Goal: Transaction & Acquisition: Purchase product/service

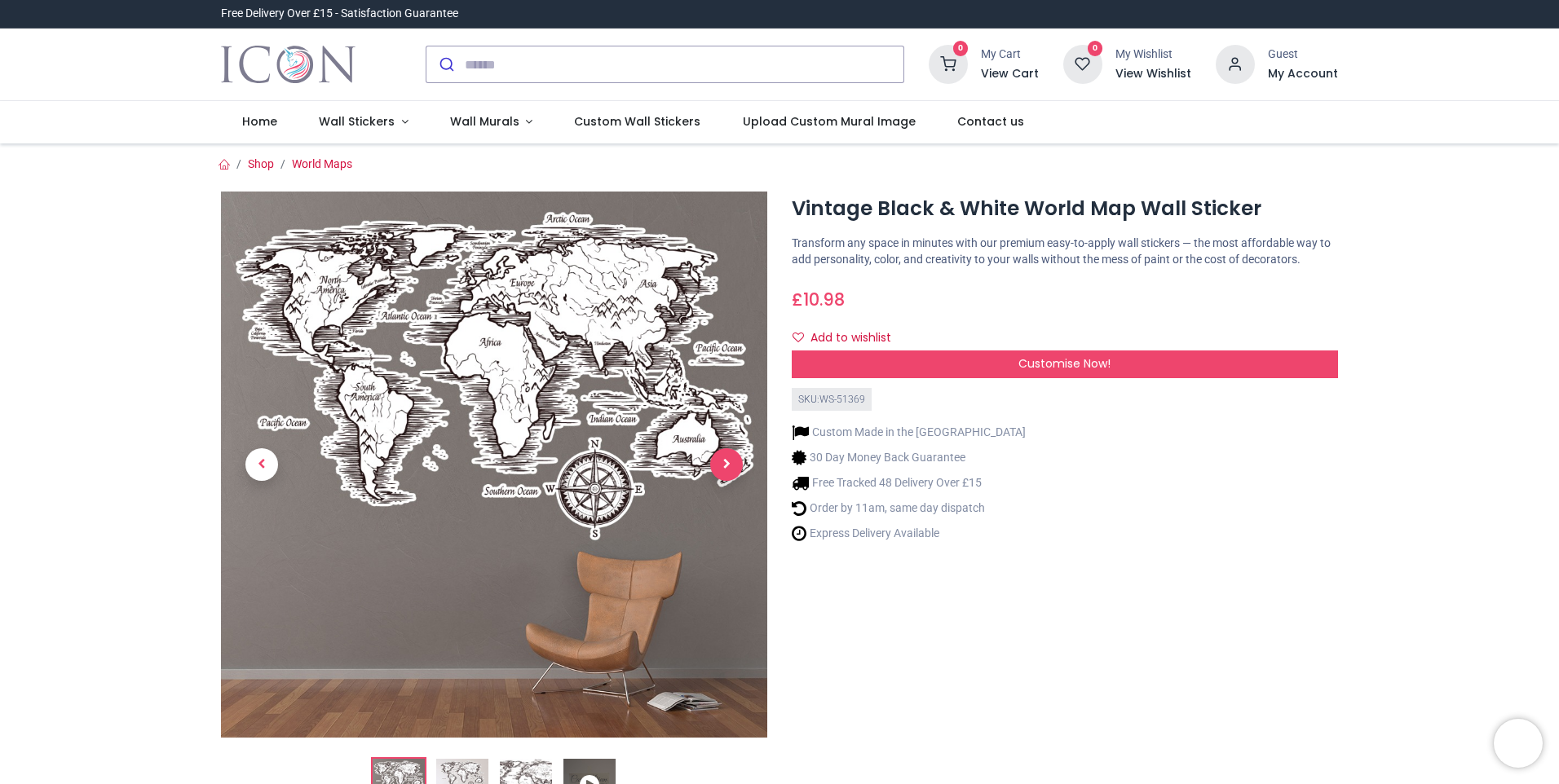
click at [728, 459] on span "Next" at bounding box center [726, 464] width 33 height 33
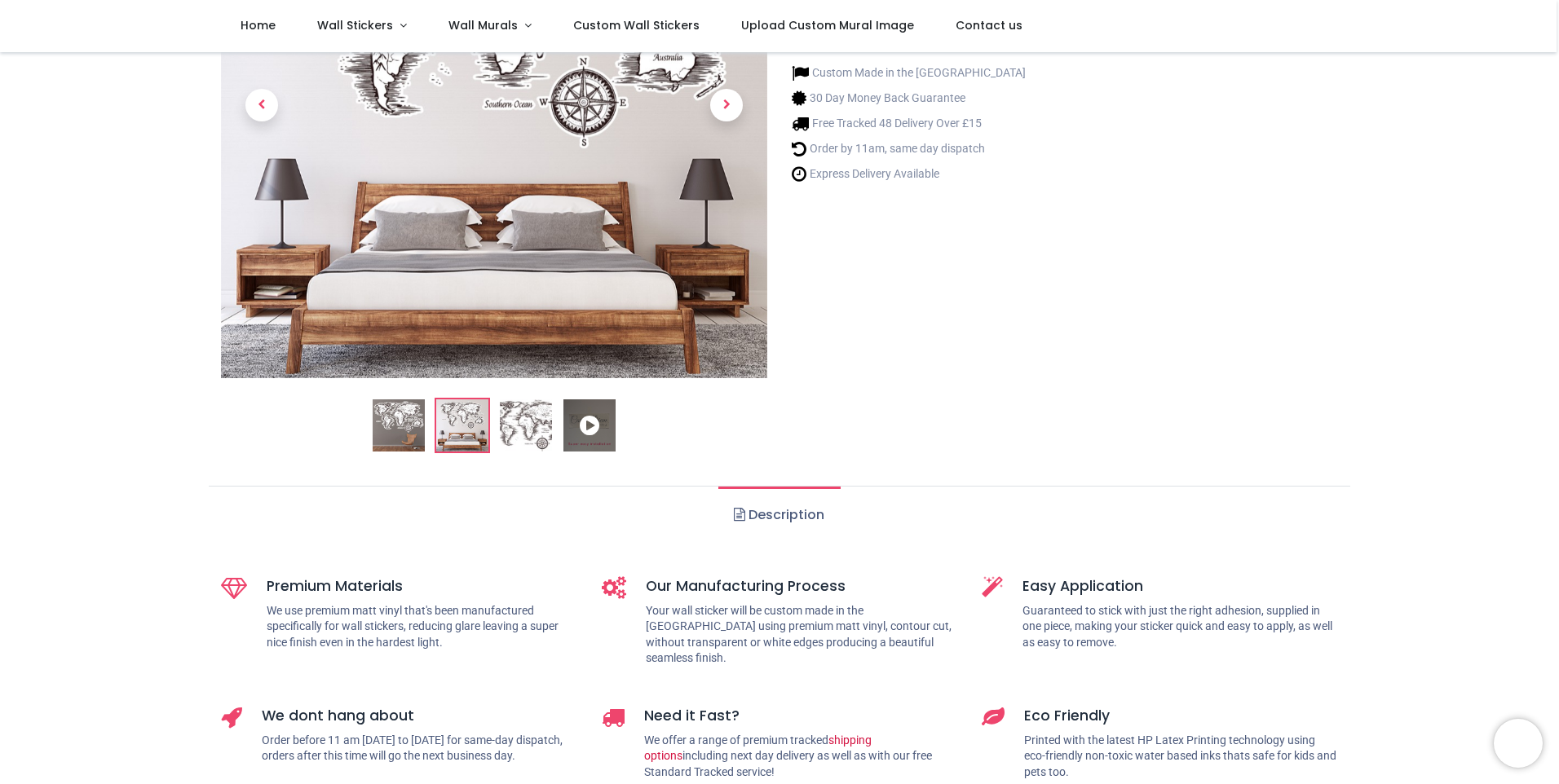
scroll to position [244, 0]
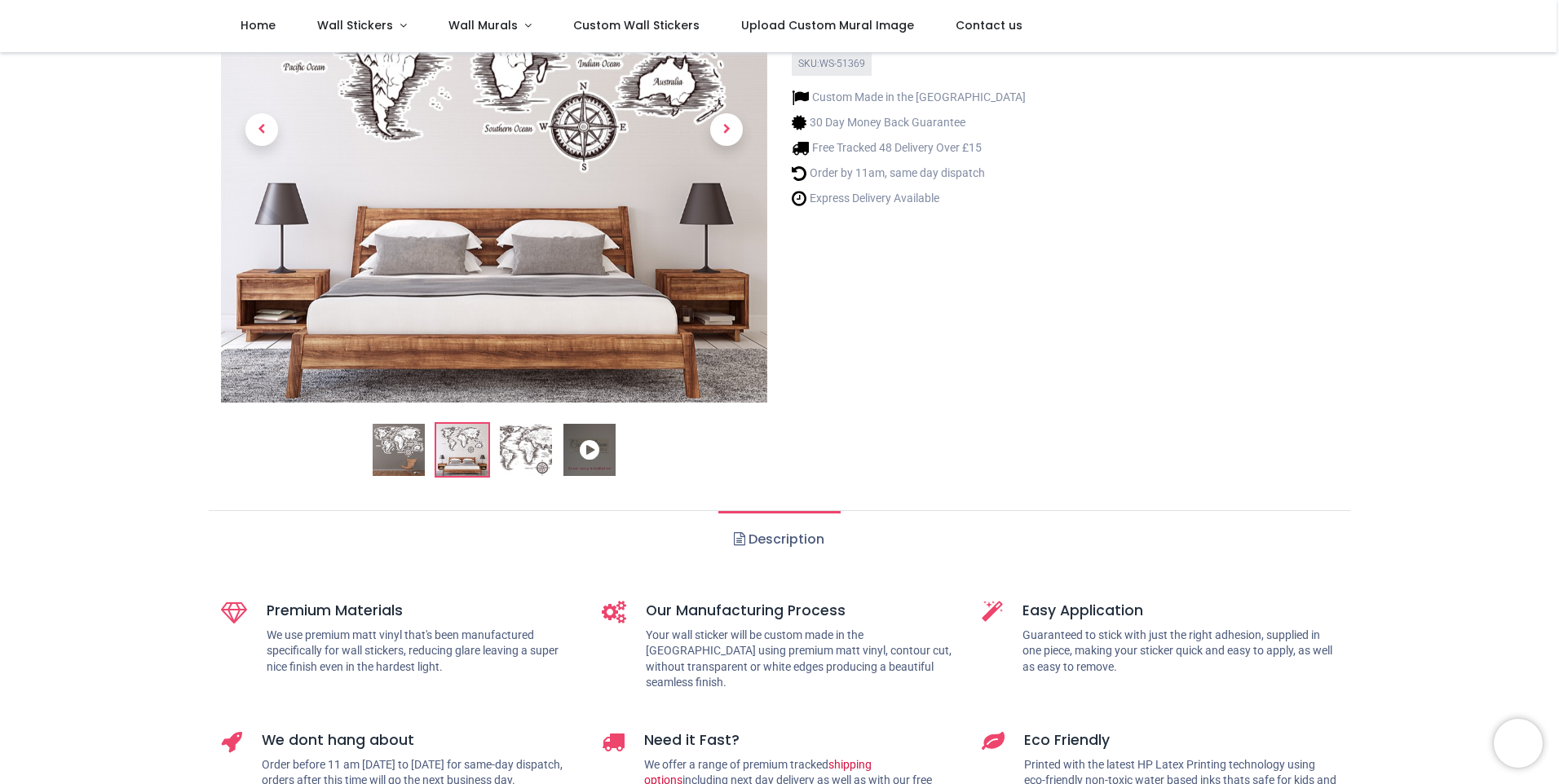
click at [518, 455] on img at bounding box center [526, 450] width 52 height 52
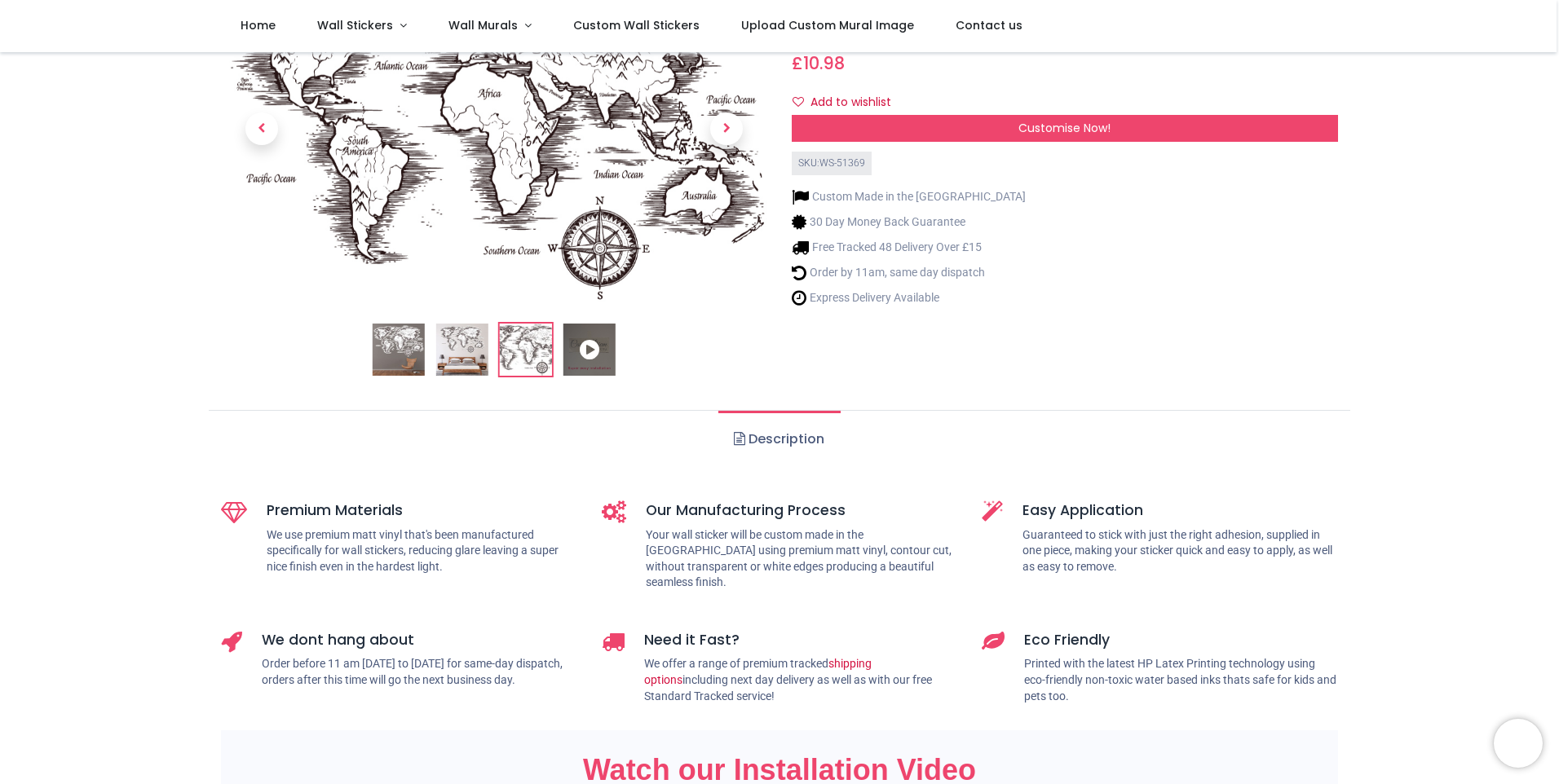
scroll to position [0, 0]
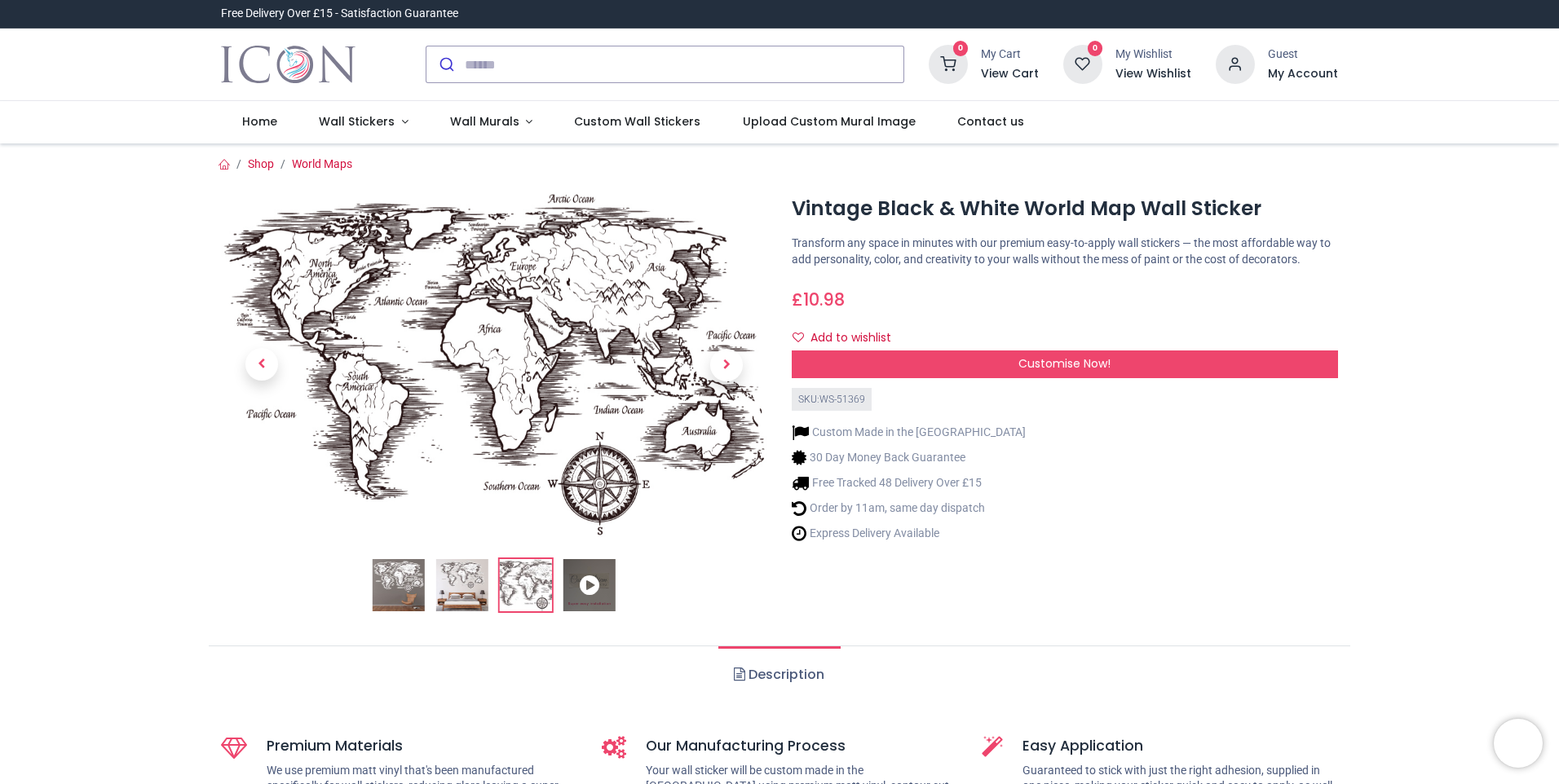
click at [732, 361] on span "Next" at bounding box center [726, 365] width 33 height 33
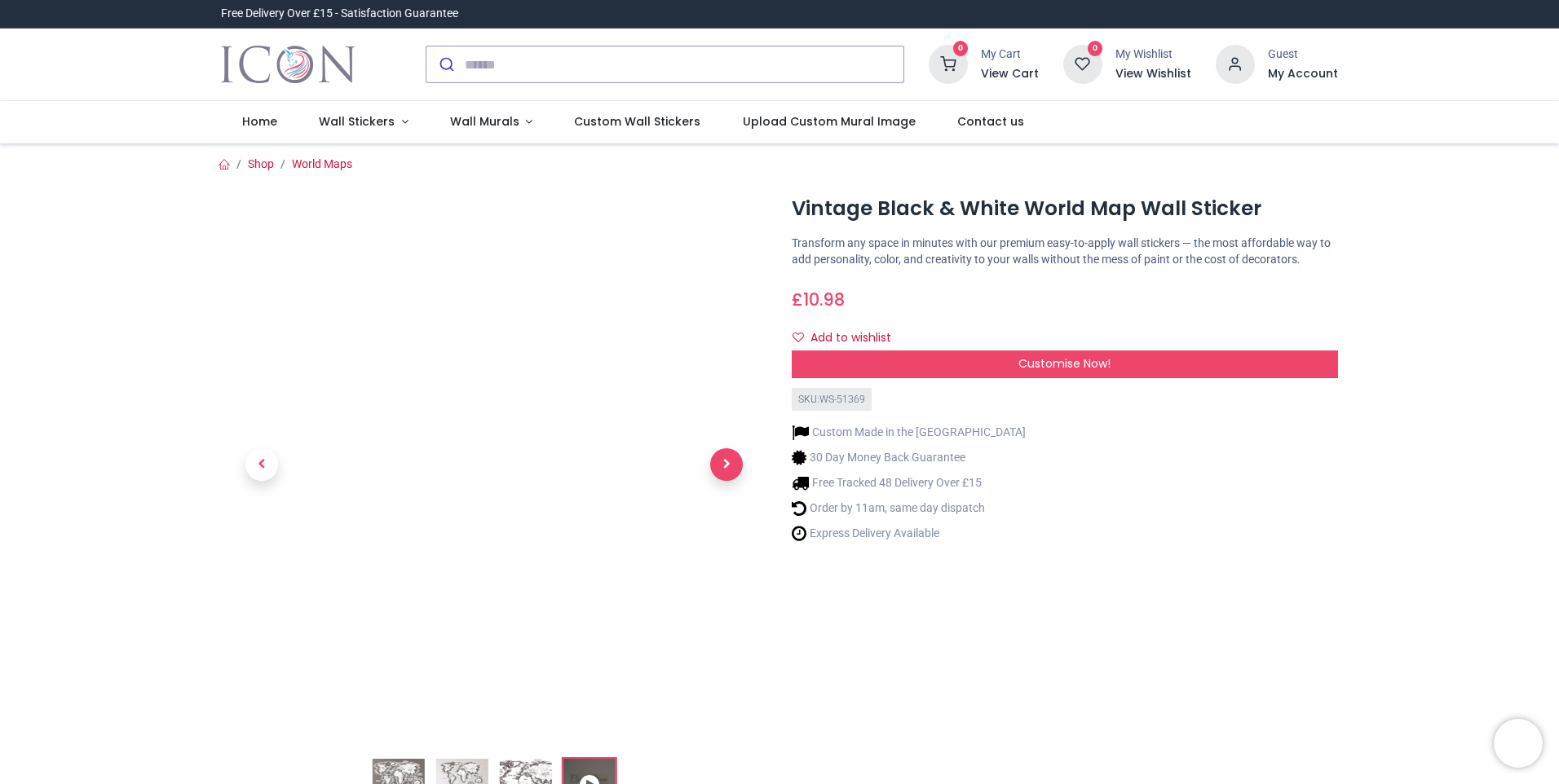
click at [731, 462] on span "Next" at bounding box center [726, 464] width 33 height 33
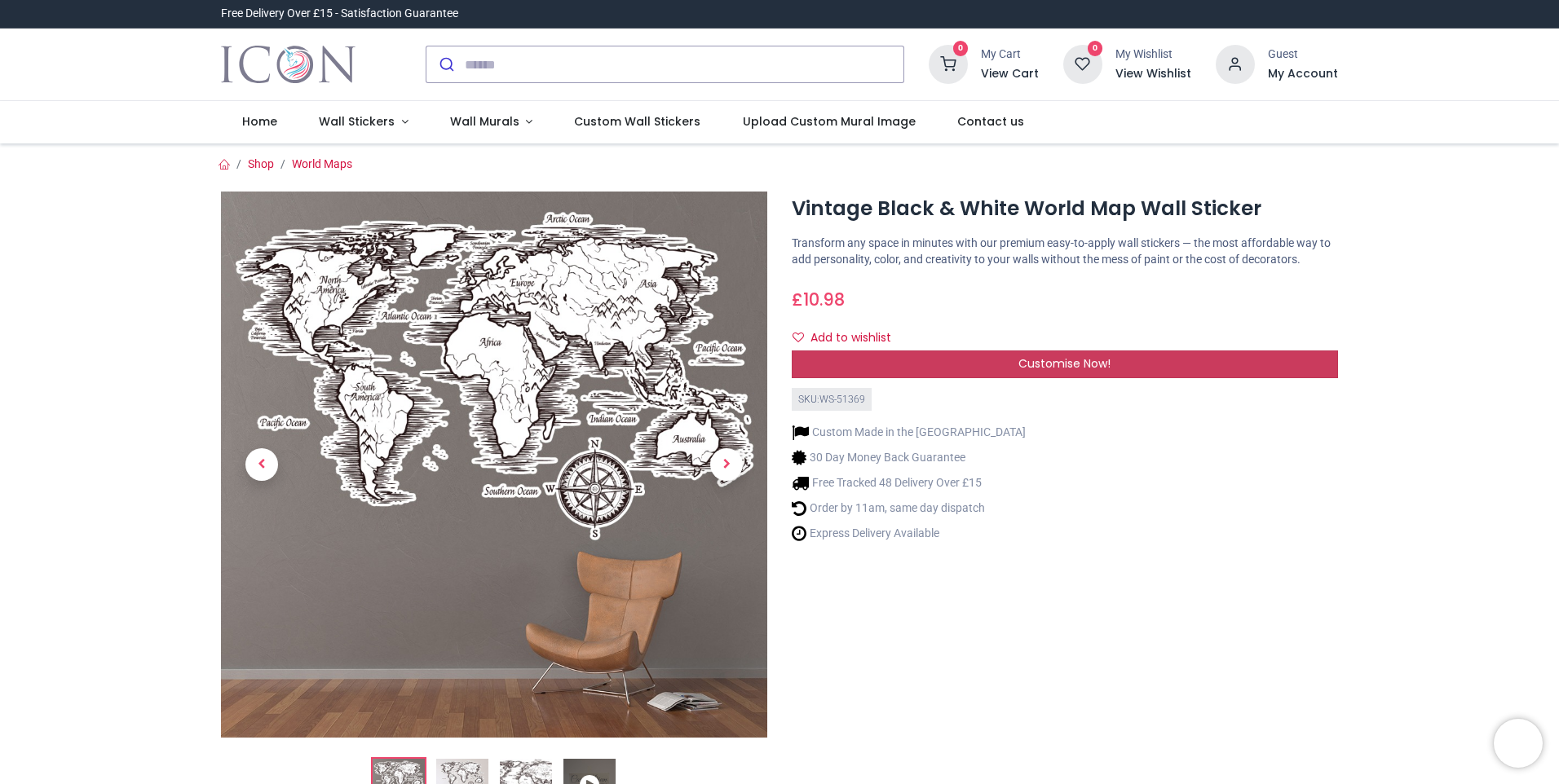
click at [1041, 371] on span "Customise Now!" at bounding box center [1064, 363] width 92 height 16
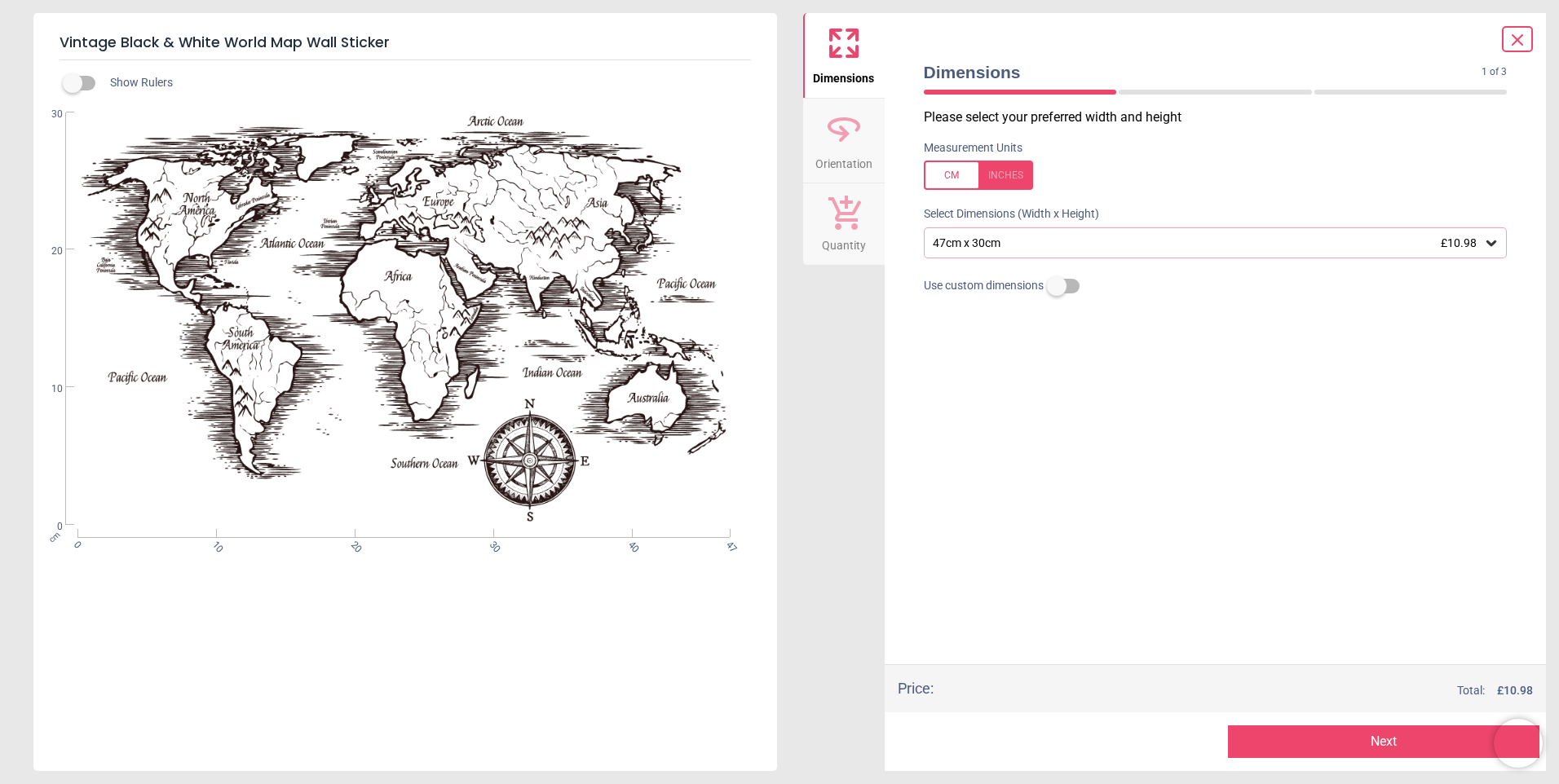
click at [1223, 247] on div "47cm x 30cm £10.98" at bounding box center [1208, 243] width 553 height 14
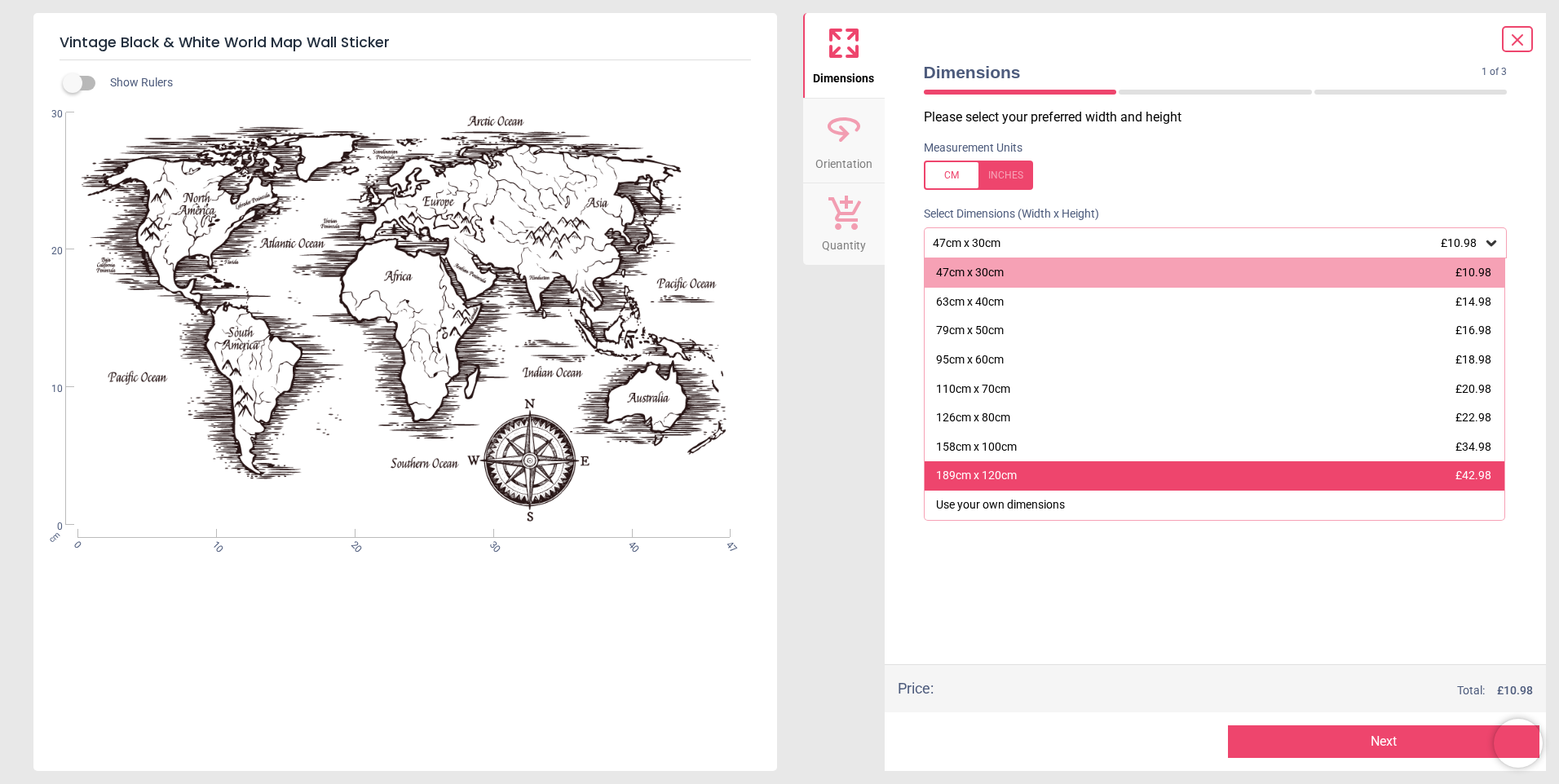
click at [1033, 490] on div "189cm x 120cm £42.98" at bounding box center [1215, 475] width 581 height 29
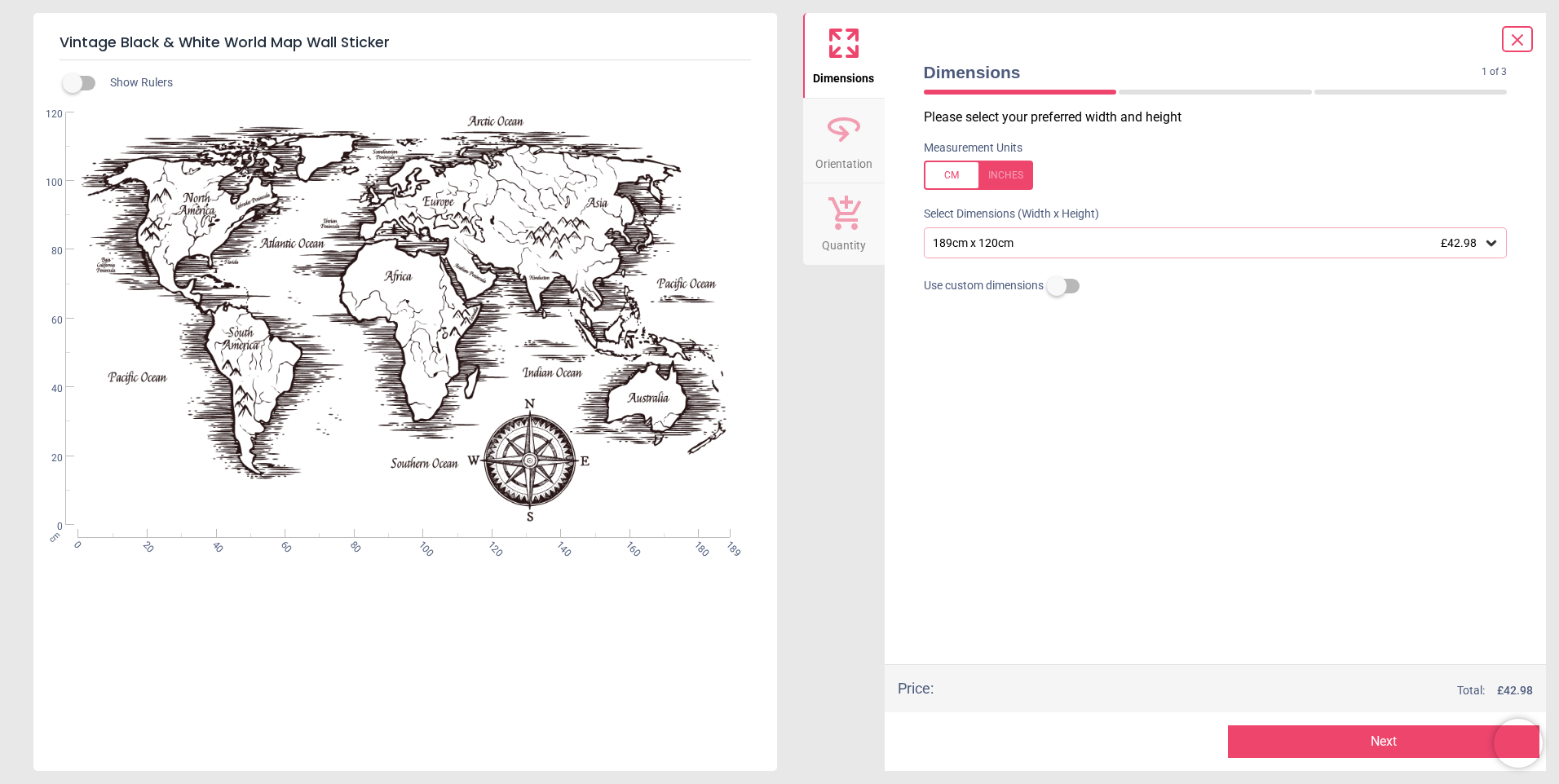
click at [1393, 748] on button "Next" at bounding box center [1383, 741] width 311 height 33
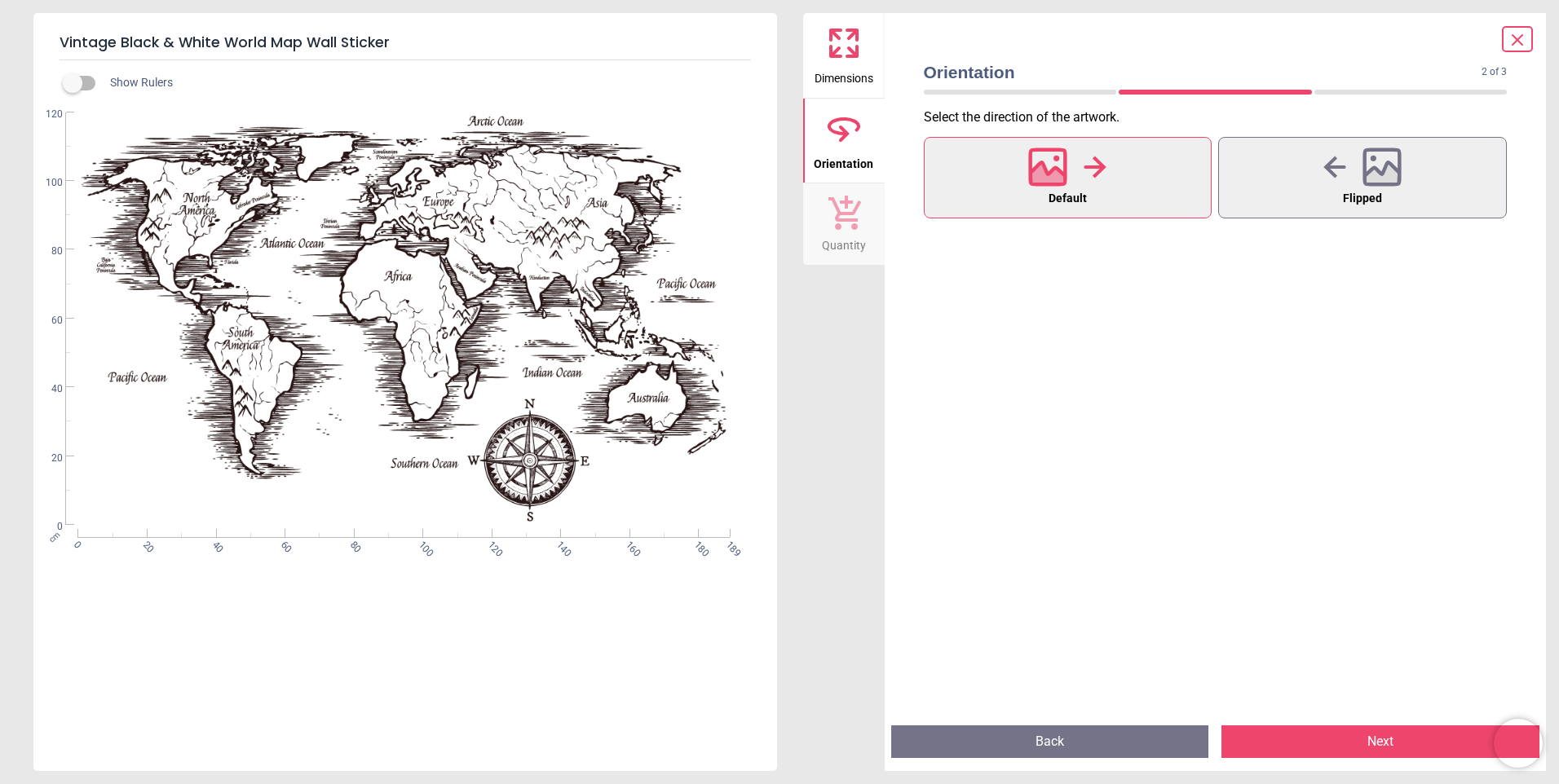
click at [1366, 743] on button "Next" at bounding box center [1380, 741] width 318 height 33
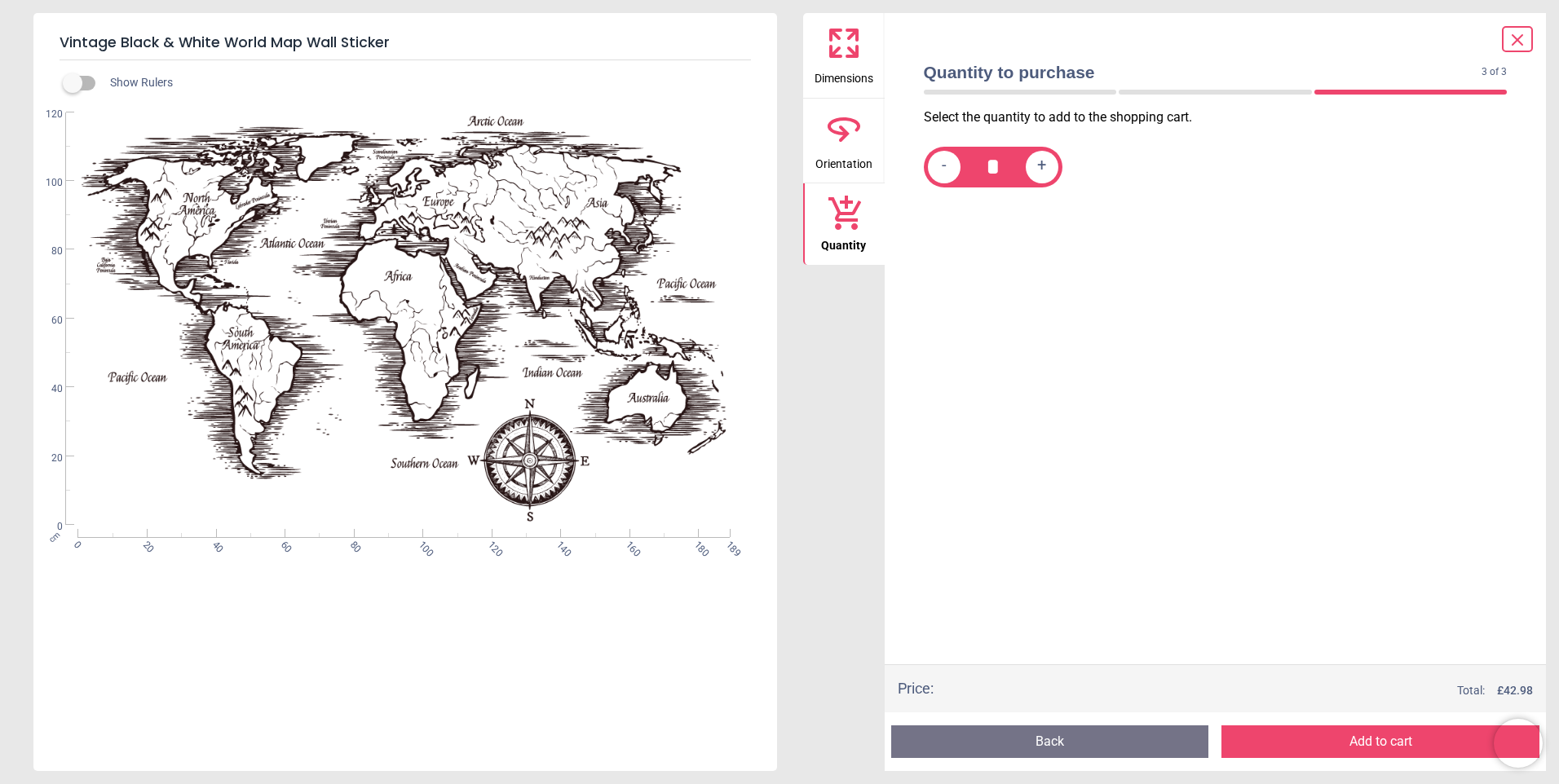
click at [1367, 744] on button "Add to cart" at bounding box center [1380, 741] width 318 height 33
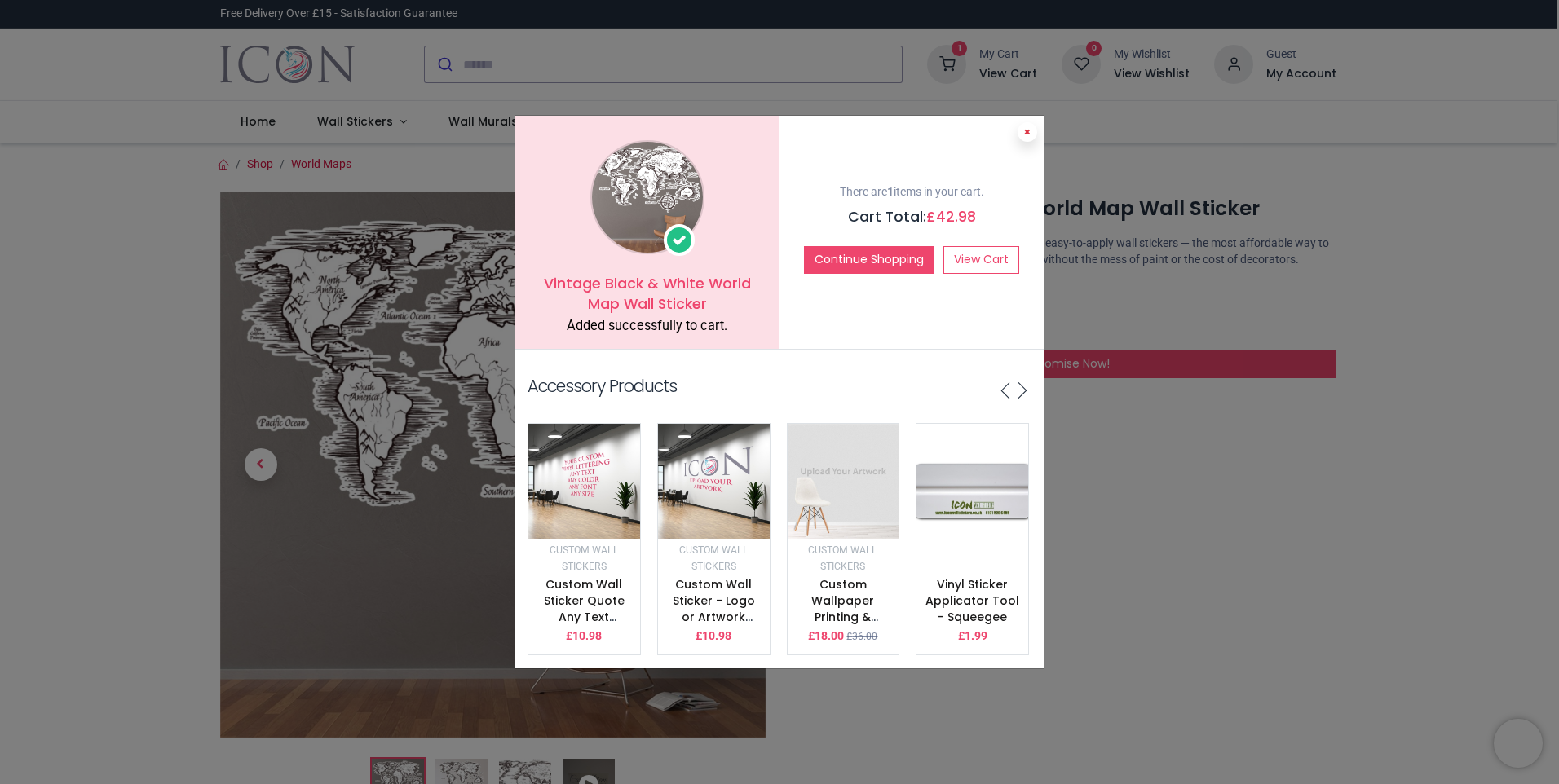
click at [1029, 122] on button at bounding box center [1027, 131] width 19 height 19
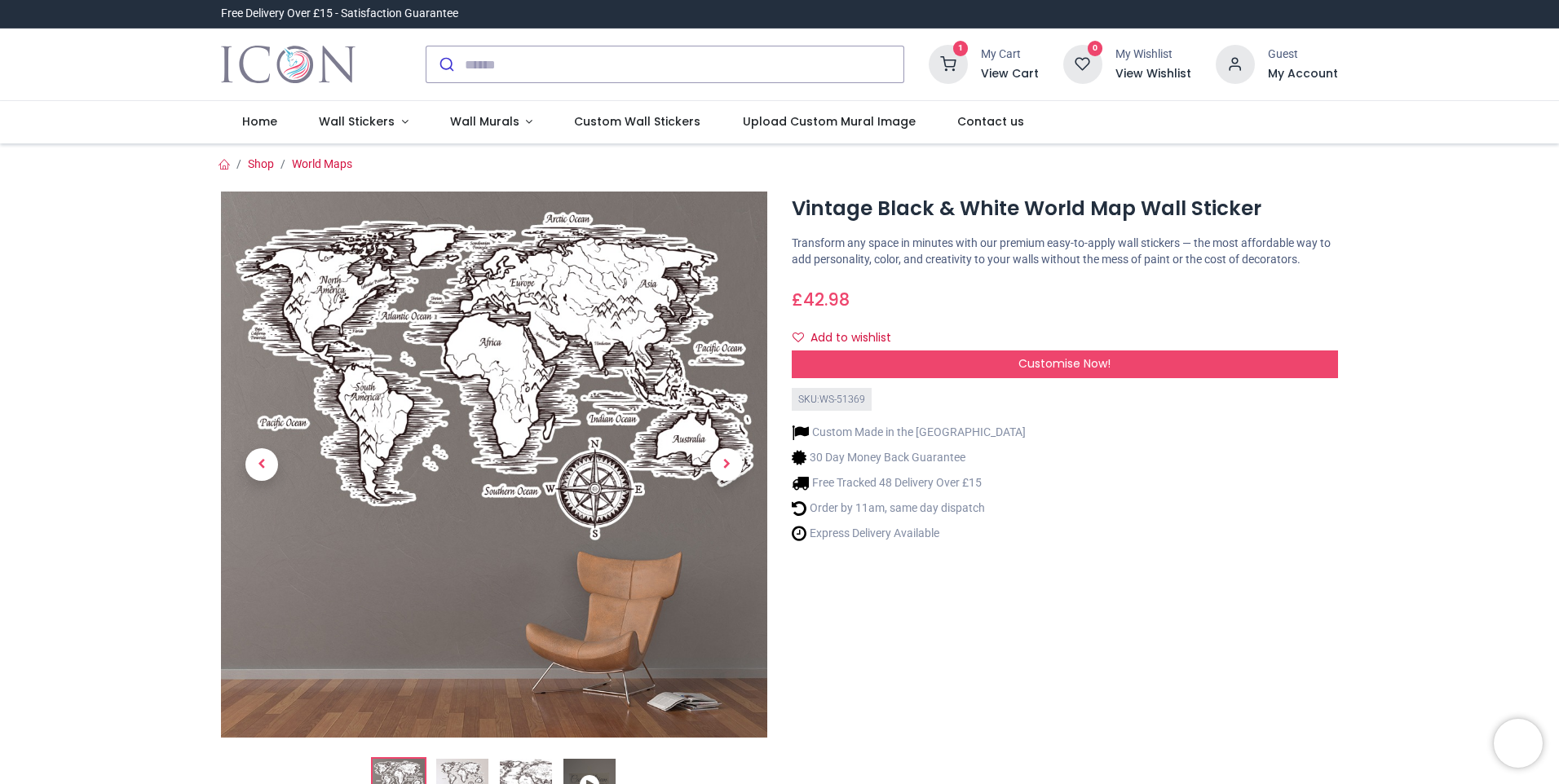
click at [945, 62] on icon at bounding box center [948, 64] width 39 height 39
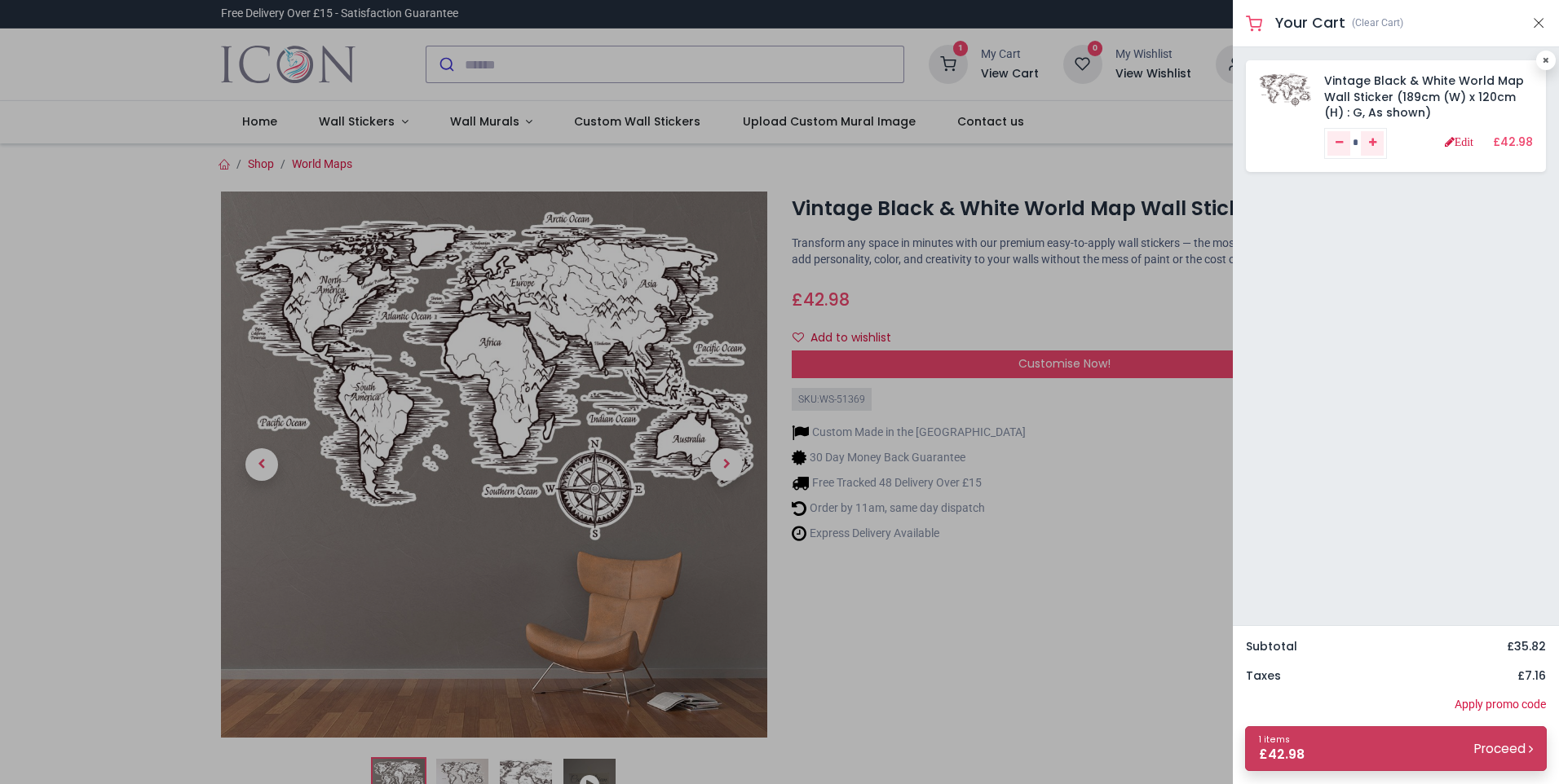
click at [1382, 760] on link "1 items £ 42.98 Proceed" at bounding box center [1396, 749] width 301 height 45
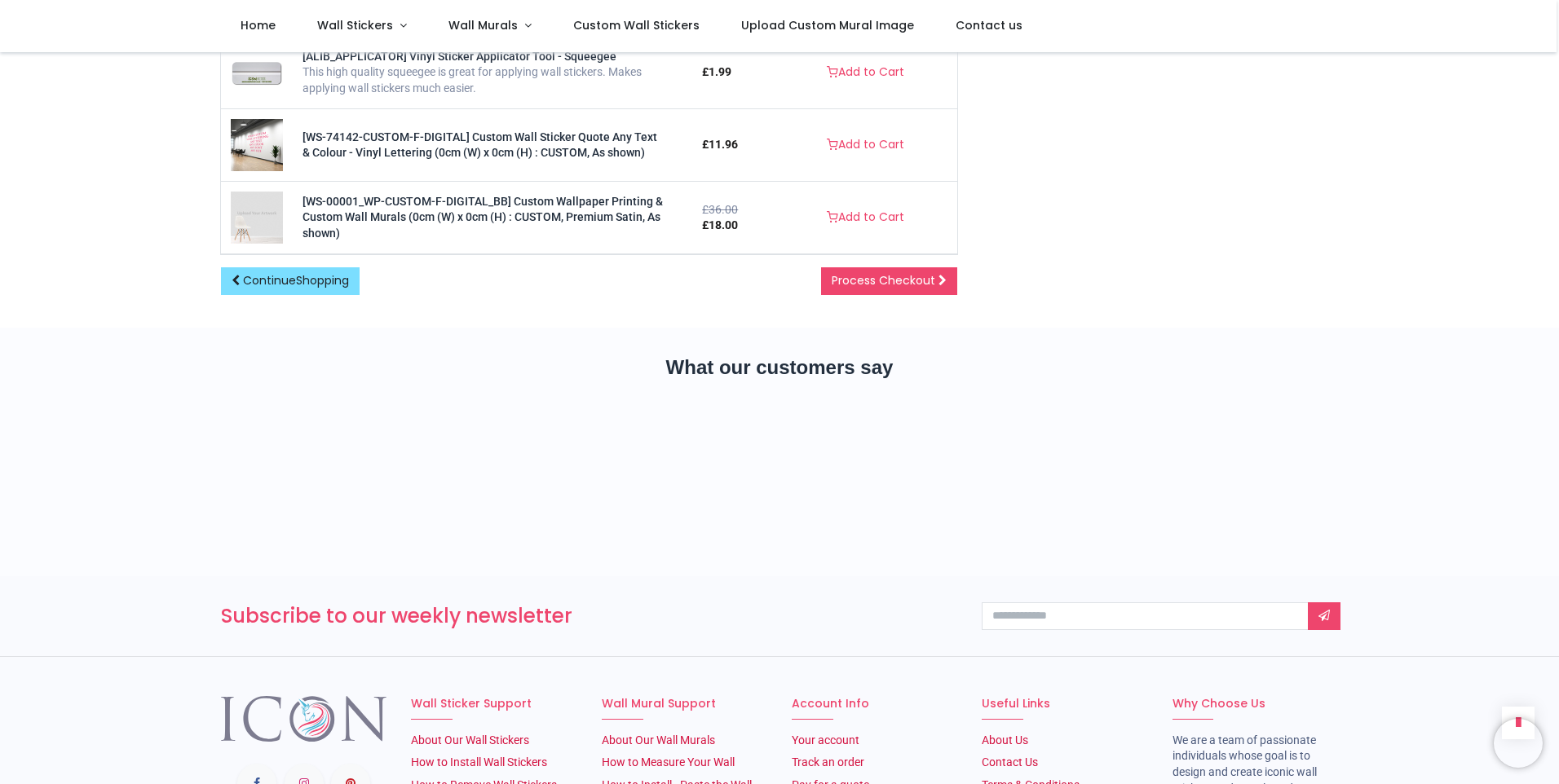
scroll to position [770, 0]
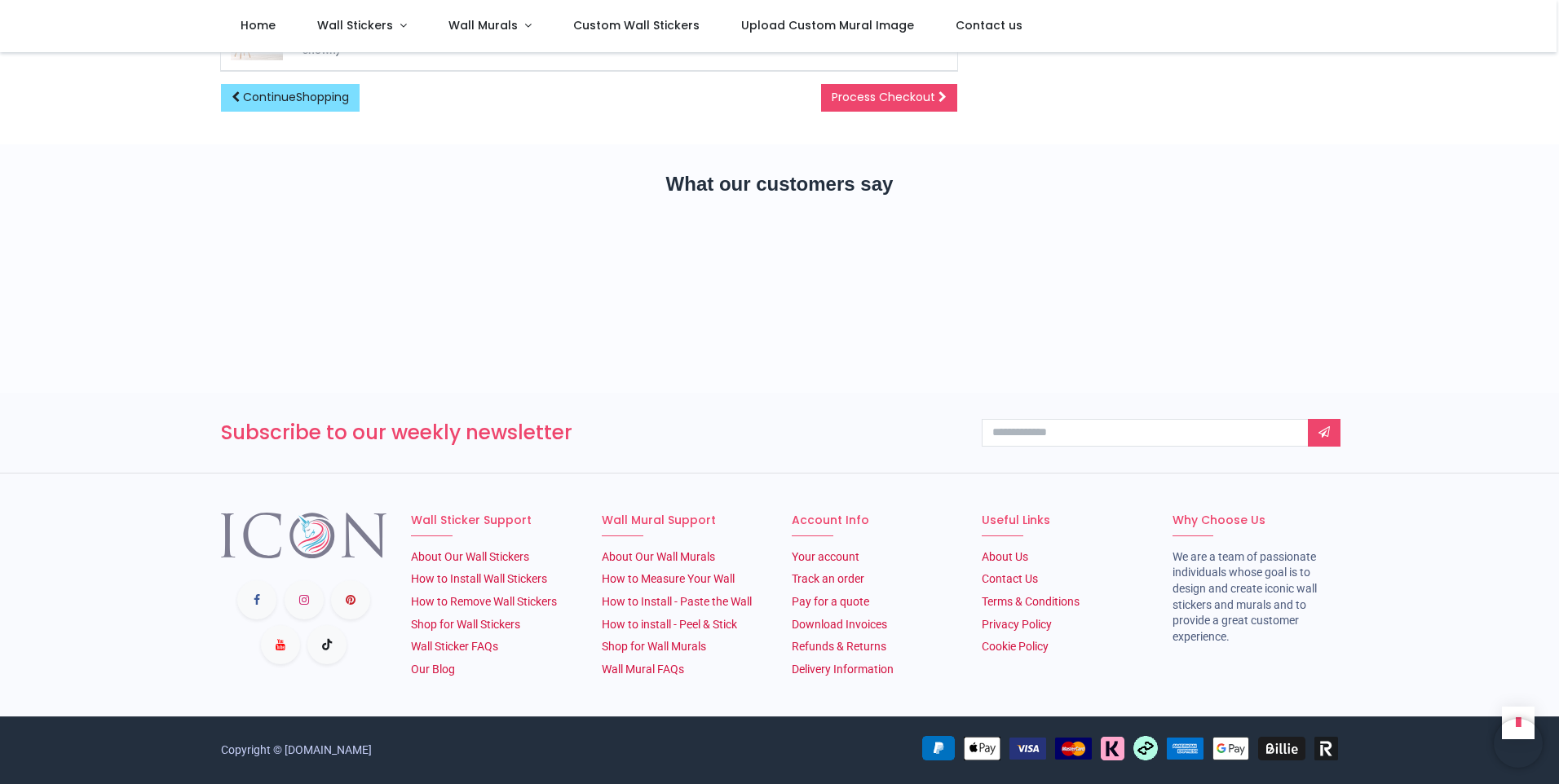
drag, startPoint x: 433, startPoint y: 752, endPoint x: 285, endPoint y: 750, distance: 148.0
click at [285, 750] on div "Copyright © [DOMAIN_NAME]" at bounding box center [779, 751] width 1141 height 46
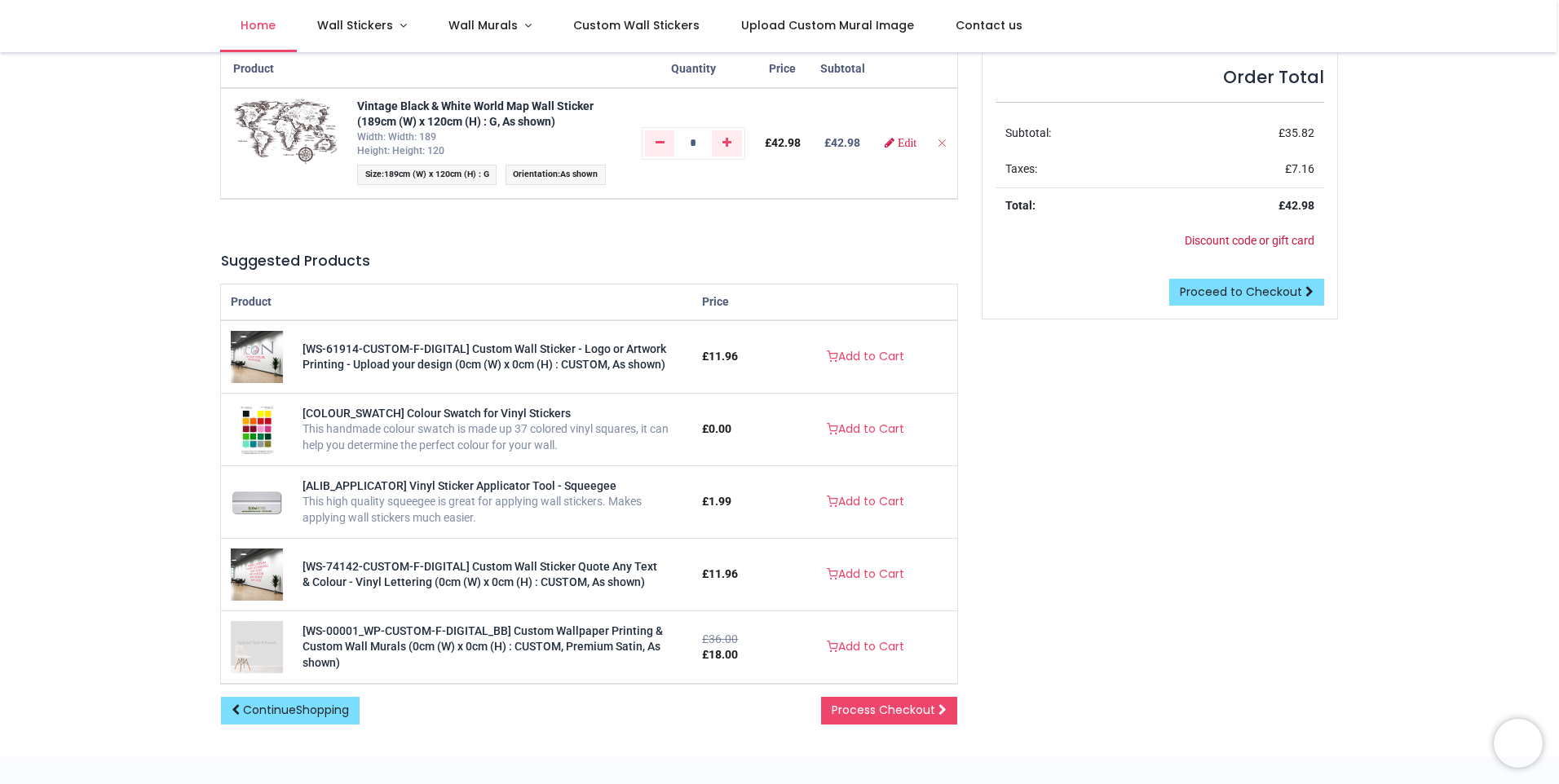
scroll to position [117, 0]
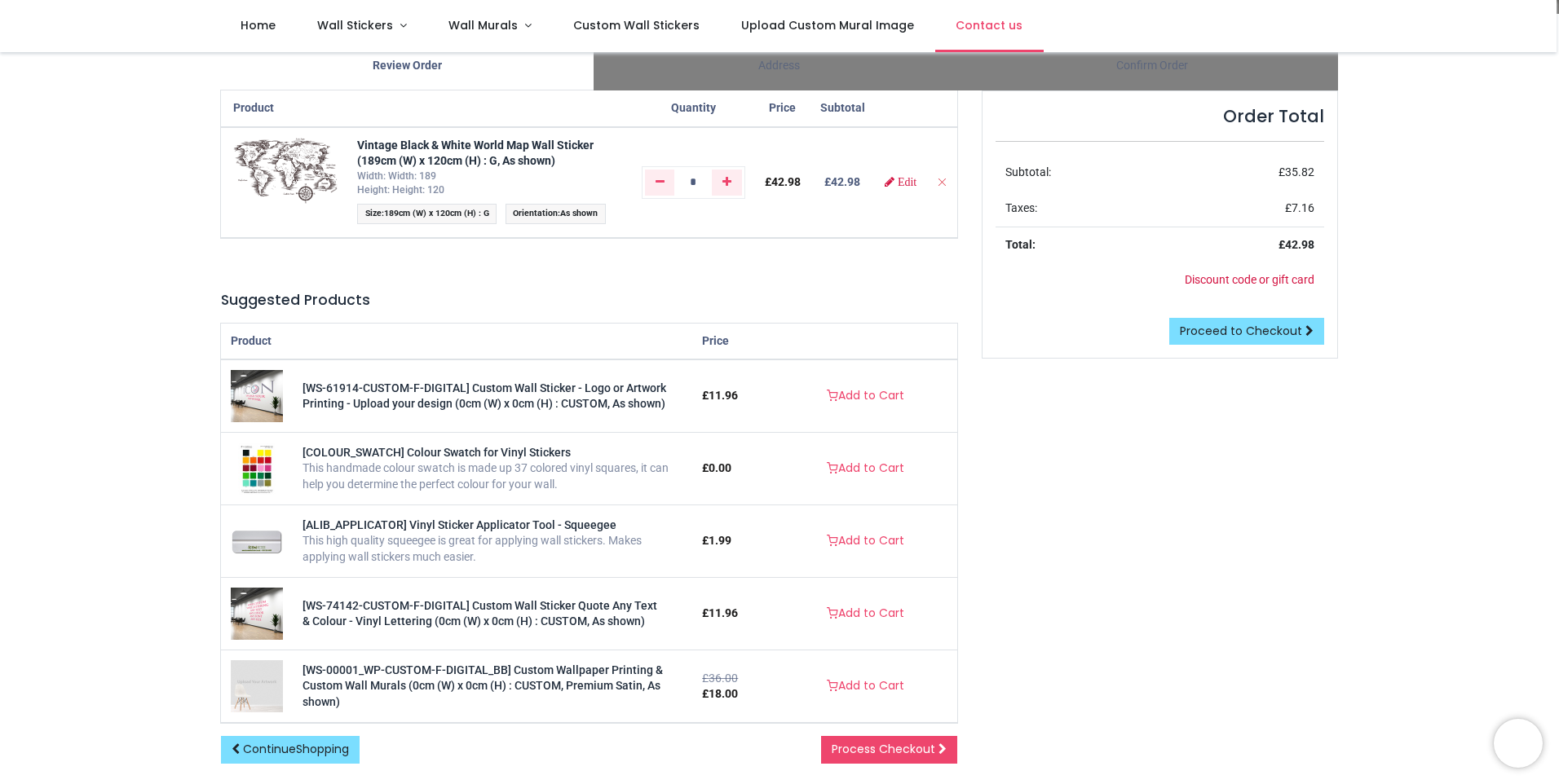
click at [986, 23] on span "Contact us" at bounding box center [989, 24] width 67 height 16
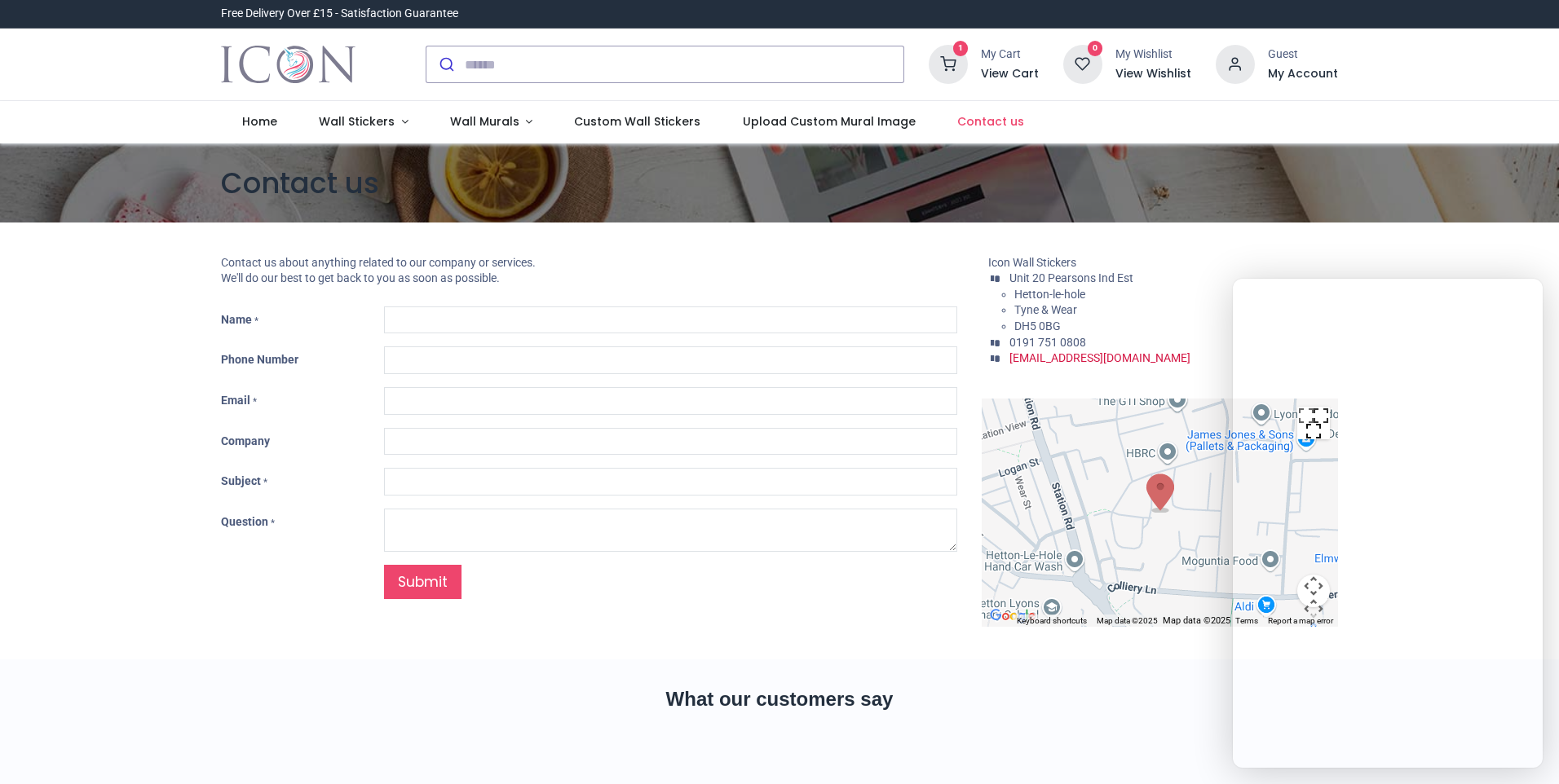
type input "***"
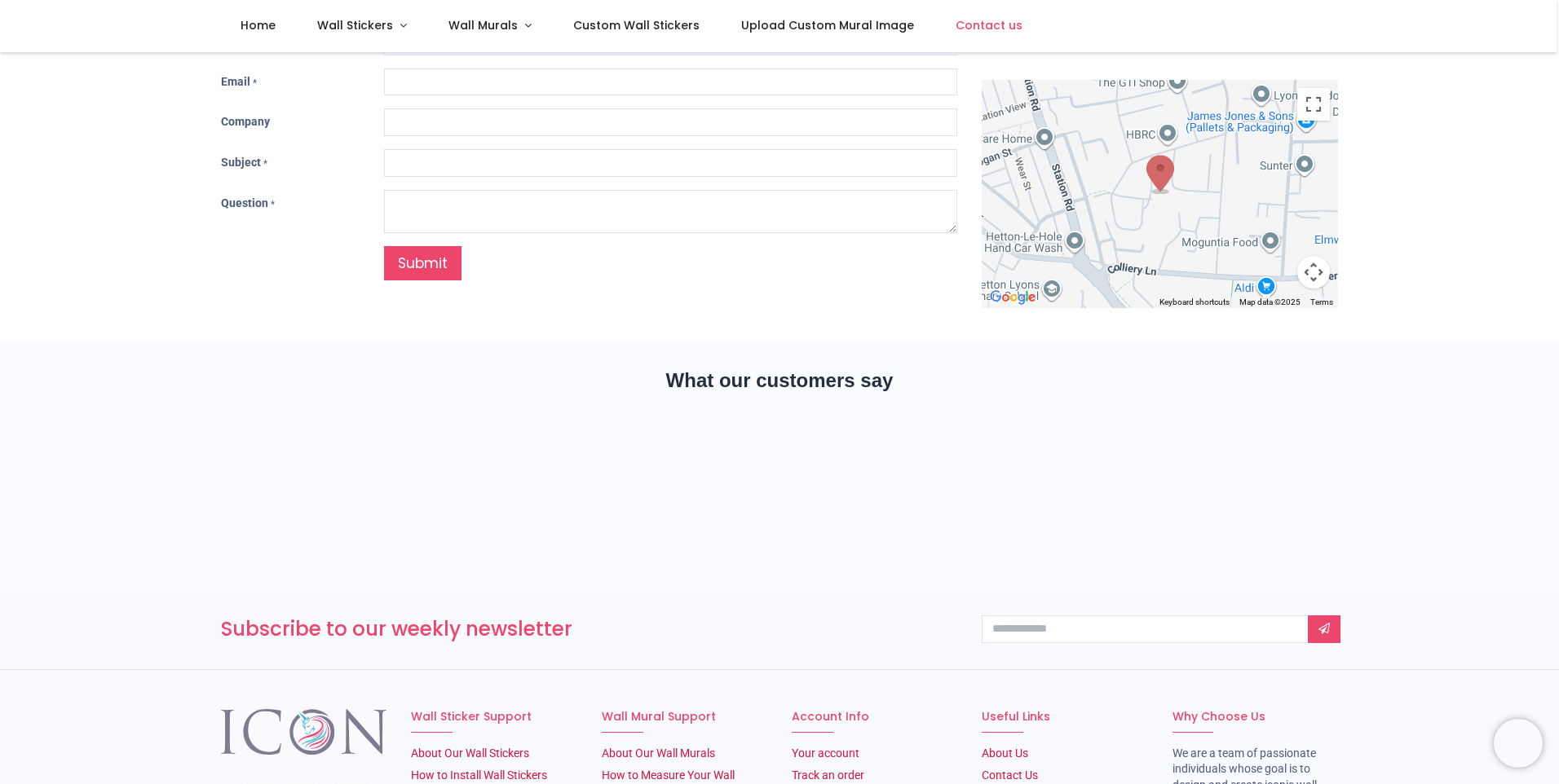
scroll to position [407, 0]
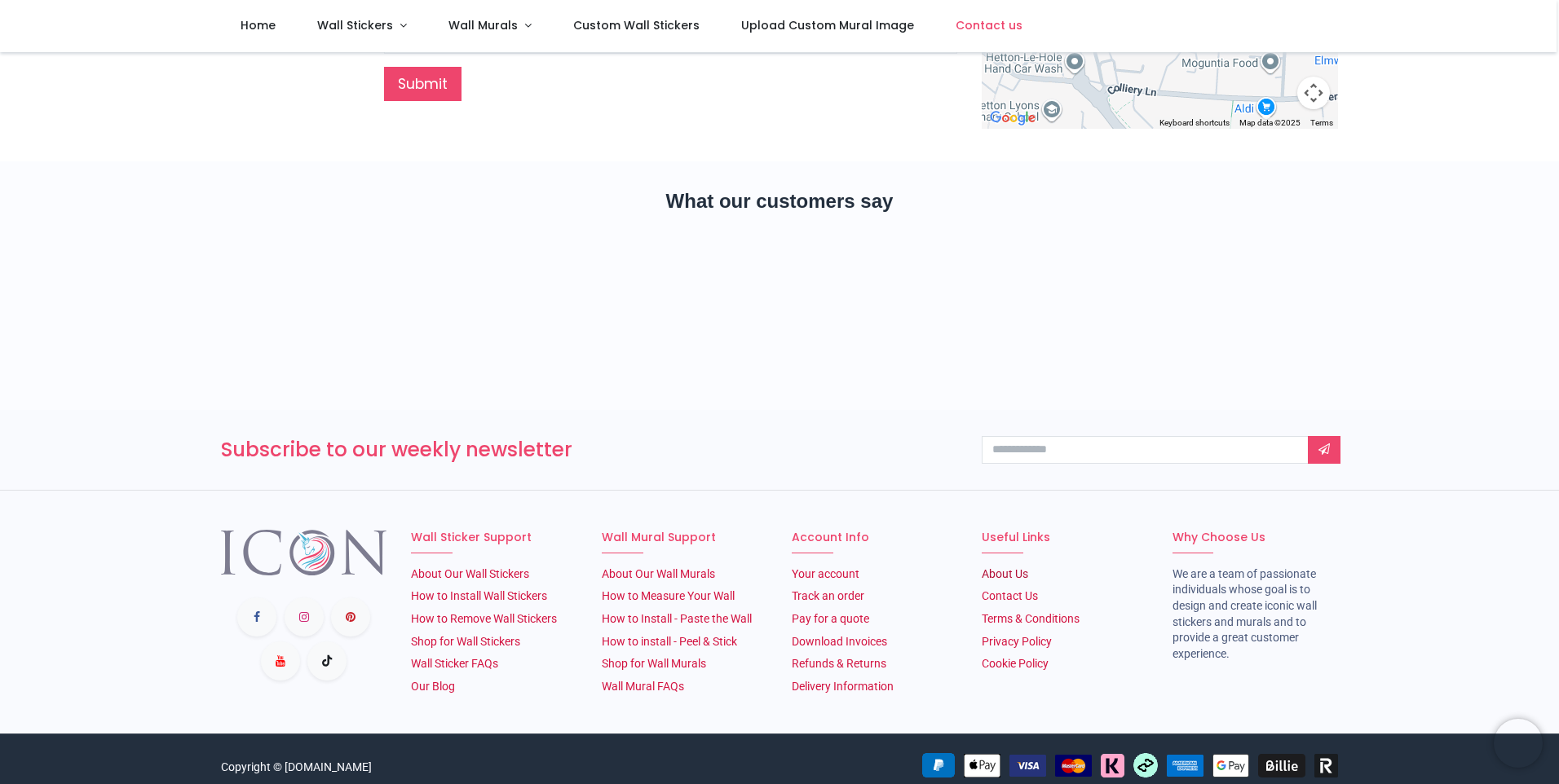
click at [1002, 576] on link "About Us​" at bounding box center [1005, 574] width 47 height 13
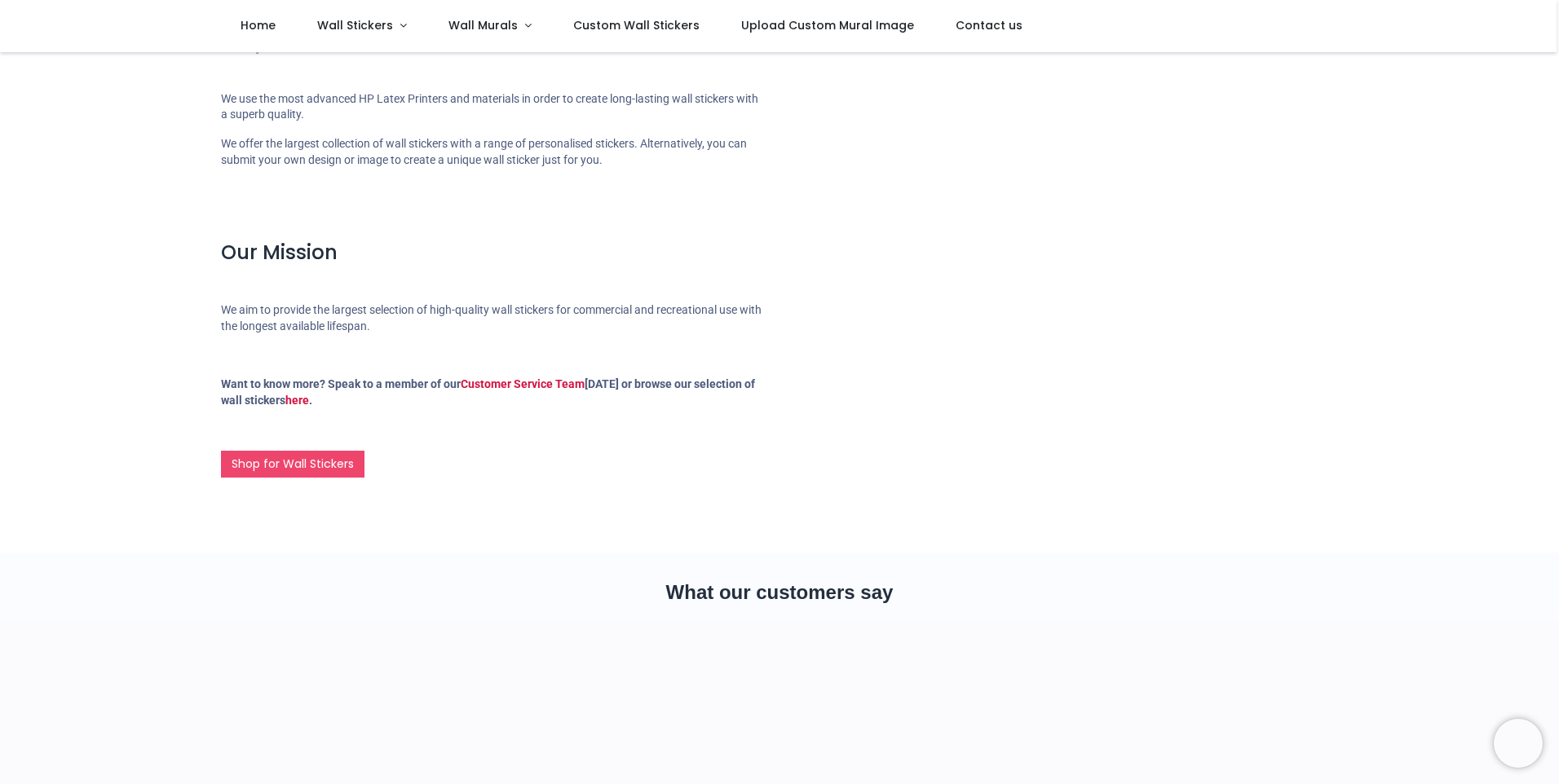
scroll to position [827, 0]
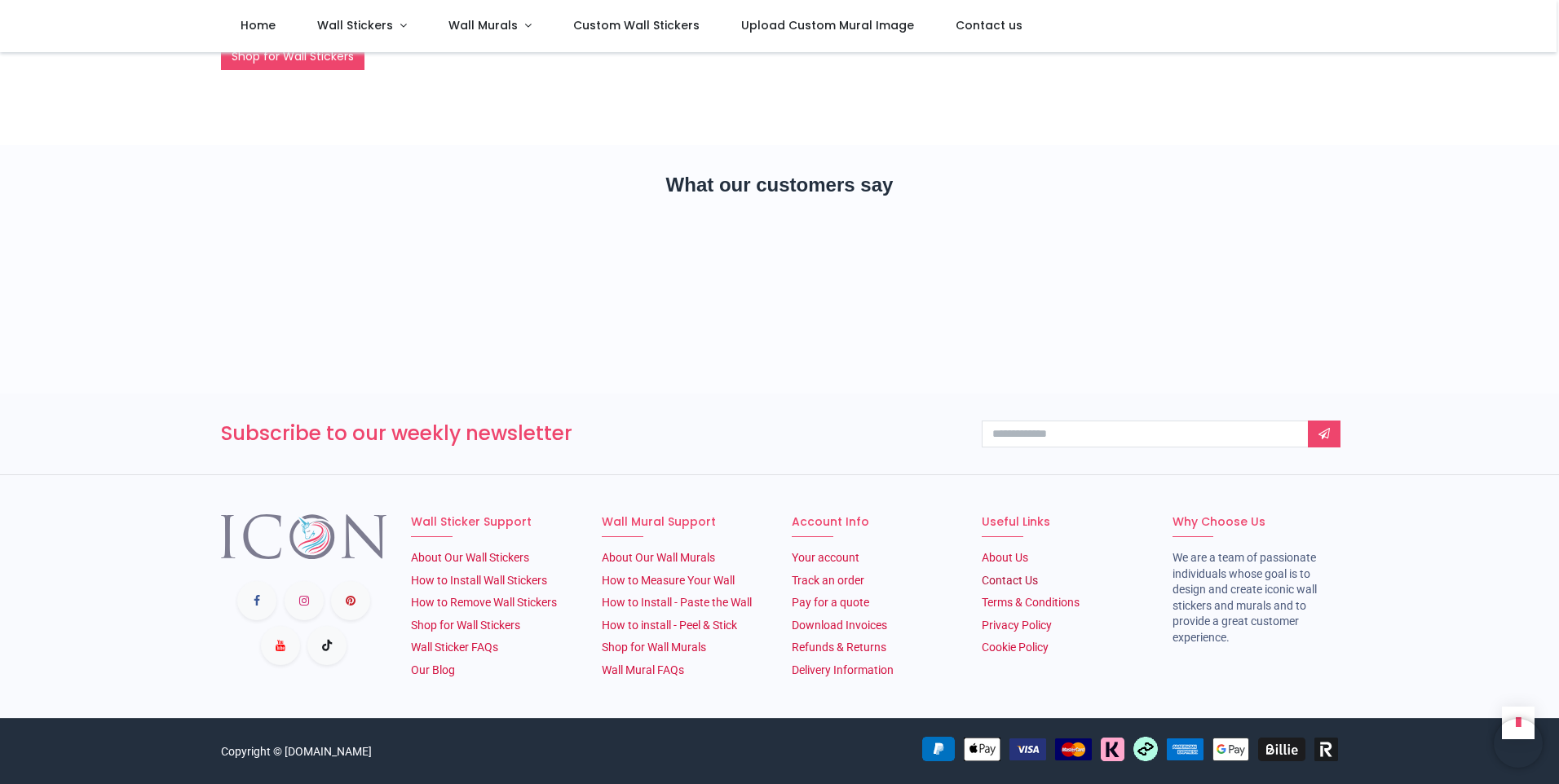
click at [1003, 583] on link "Contact Us" at bounding box center [1009, 581] width 56 height 13
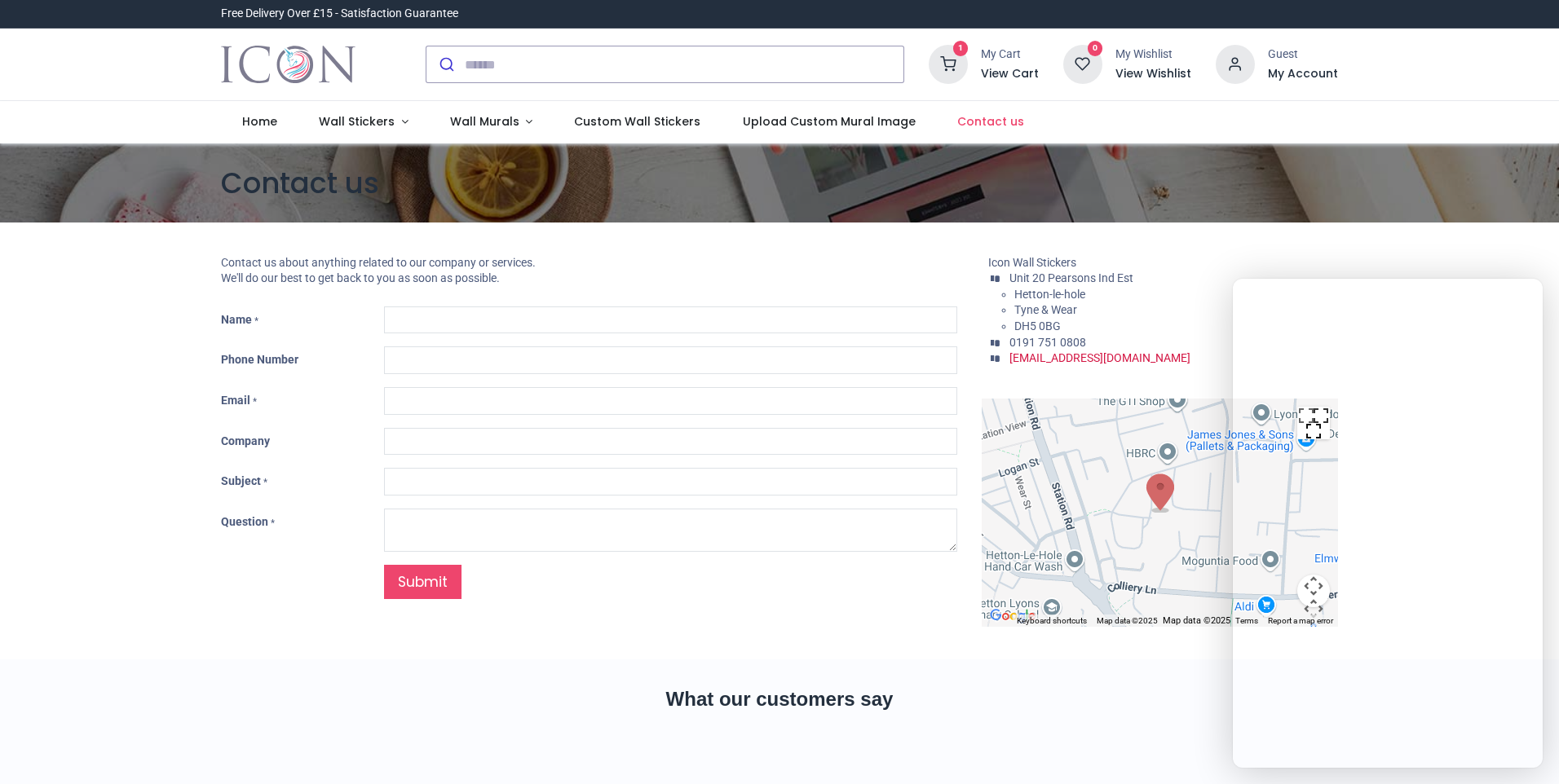
type input "***"
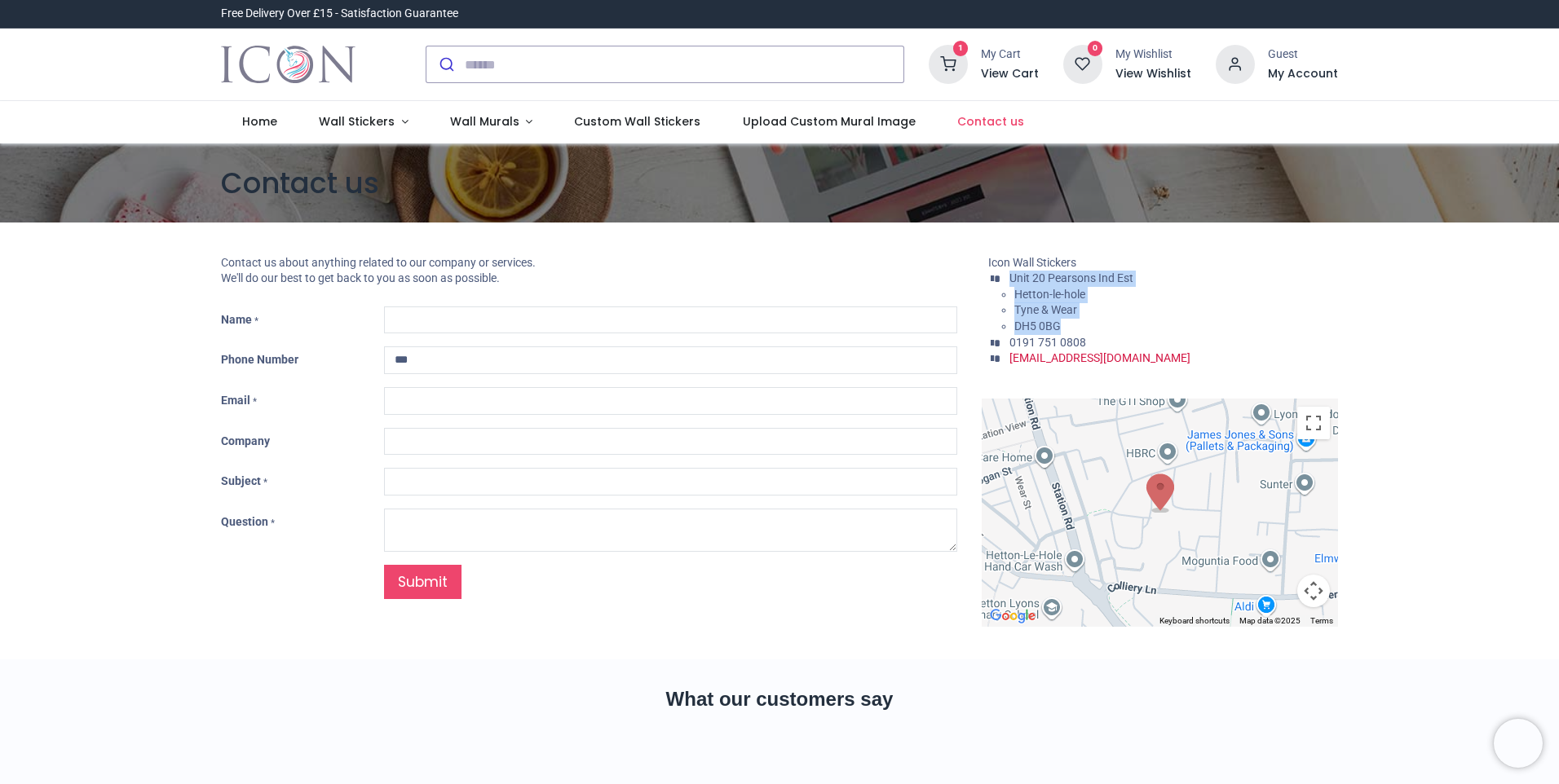
drag, startPoint x: 1064, startPoint y: 324, endPoint x: 1012, endPoint y: 278, distance: 69.4
click at [1012, 278] on ul "Icon Wall Stickers * ​Unit 20 Pearsons [GEOGRAPHIC_DATA] Hetton-le-hole [GEOGRA…" at bounding box center [1160, 310] width 356 height 111
copy ul "Unit 20 Pearsons Ind Est Hetton-le-hole [GEOGRAPHIC_DATA] DH5 0BG"
click at [1110, 304] on li "Tyne & Wear" at bounding box center [1176, 310] width 324 height 16
drag, startPoint x: 1098, startPoint y: 298, endPoint x: 1010, endPoint y: 295, distance: 88.1
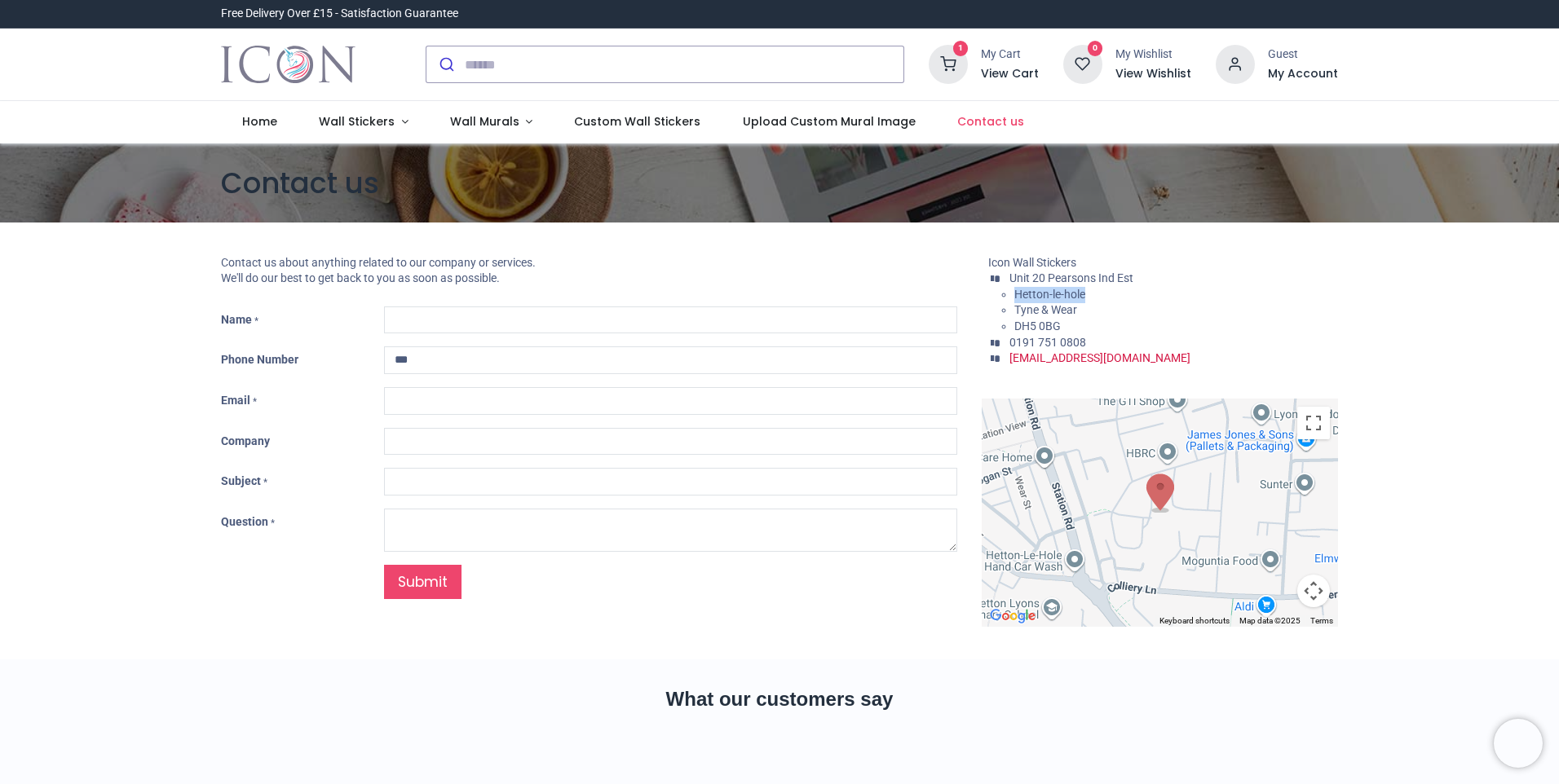
click at [1010, 295] on ul "Hetton-le-hole Tyne & Wear DH5 0BG" at bounding box center [1163, 310] width 350 height 48
copy span "Hetton-le-hole"
drag, startPoint x: 1086, startPoint y: 311, endPoint x: 1009, endPoint y: 309, distance: 77.0
click at [1009, 309] on ul "Hetton-le-hole Tyne & Wear DH5 0BG" at bounding box center [1163, 310] width 350 height 48
copy span "Tyne & Wear"
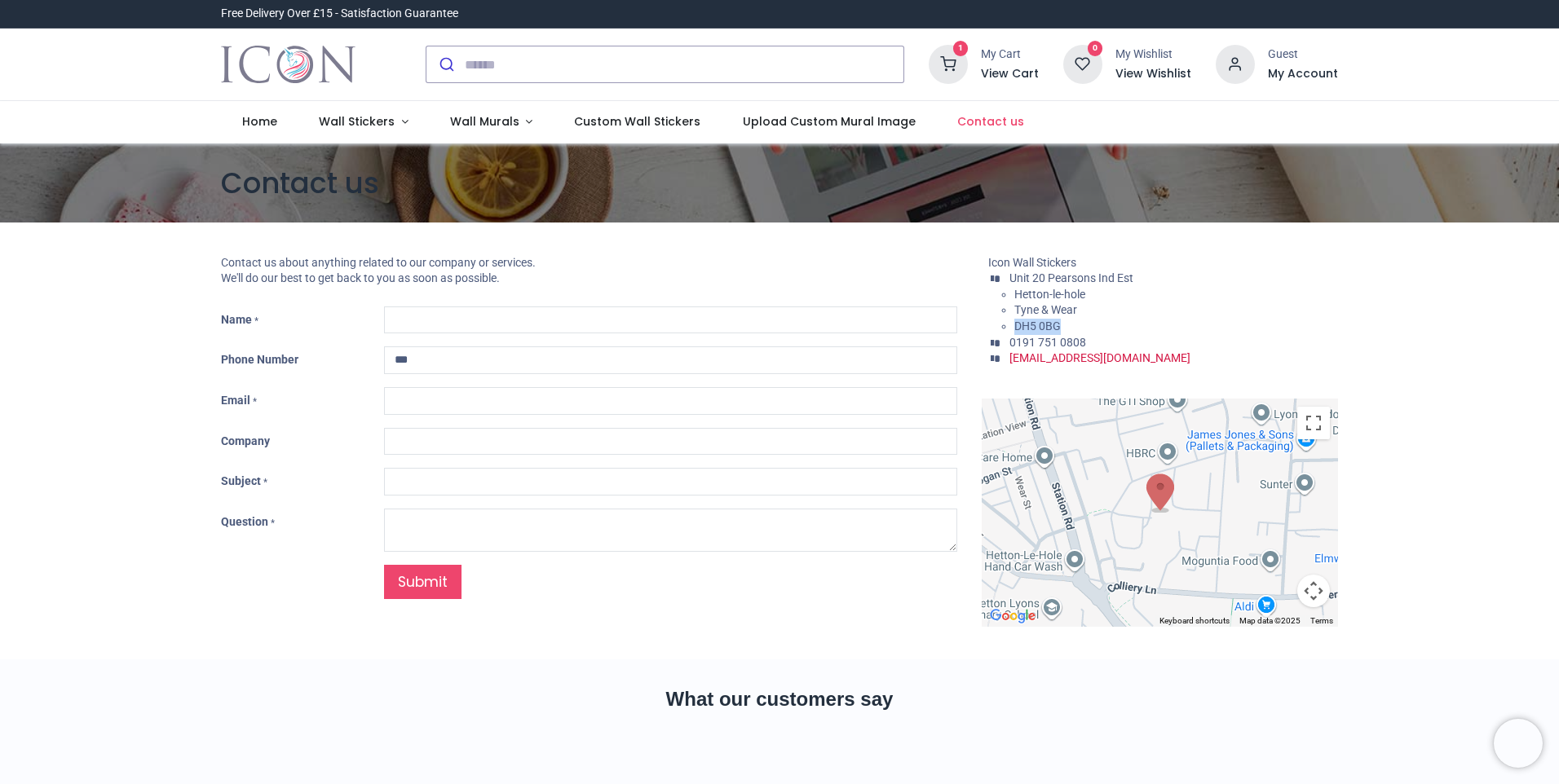
drag, startPoint x: 1073, startPoint y: 330, endPoint x: 1009, endPoint y: 327, distance: 64.1
click at [1009, 327] on ul "Hetton-le-hole Tyne & Wear DH5 0BG" at bounding box center [1163, 310] width 350 height 48
copy span "DH5 0BG"
drag, startPoint x: 1191, startPoint y: 356, endPoint x: 1006, endPoint y: 363, distance: 185.1
click at [1006, 363] on li "* support@iconwallstickers.co.uk" at bounding box center [1163, 358] width 350 height 16
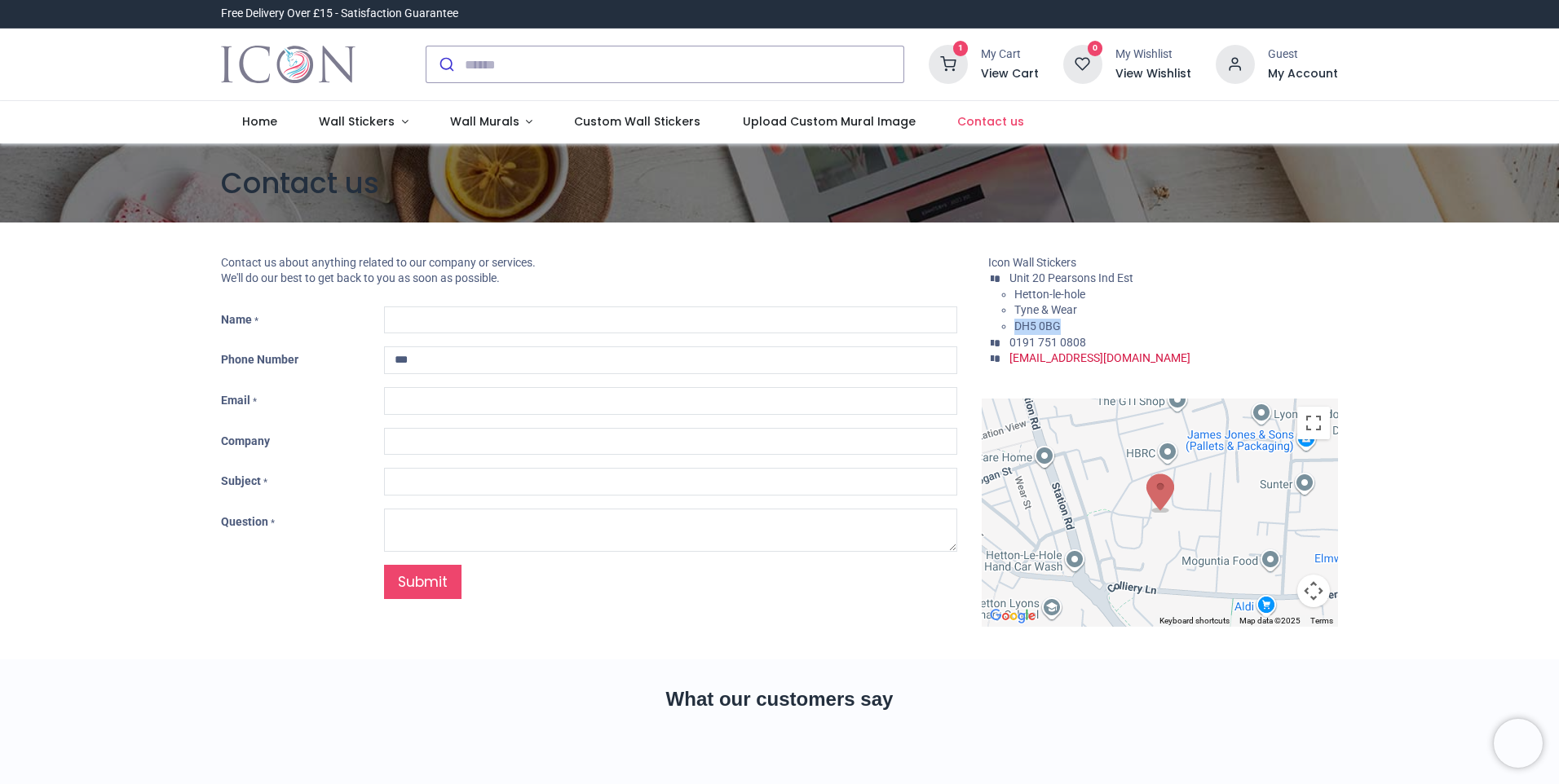
copy link "support@iconwallstickers.co.uk"
click at [269, 67] on img "Logo of Icon Wall Stickers" at bounding box center [288, 64] width 135 height 46
